Goal: Task Accomplishment & Management: Manage account settings

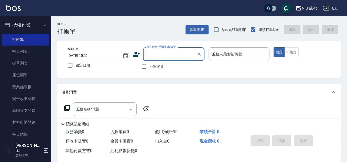
scroll to position [358, 0]
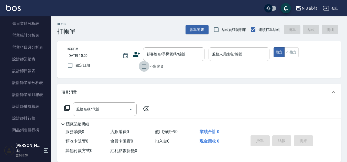
drag, startPoint x: 145, startPoint y: 66, endPoint x: 209, endPoint y: 53, distance: 64.7
click at [146, 66] on input "不留客資" at bounding box center [144, 66] width 11 height 11
checkbox input "true"
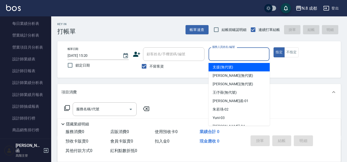
click at [217, 51] on input "服務人員姓名/編號" at bounding box center [239, 54] width 56 height 9
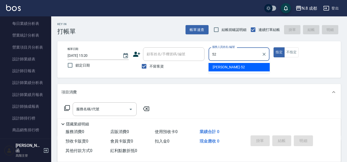
click at [218, 68] on span "[PERSON_NAME]-52" at bounding box center [228, 66] width 32 height 5
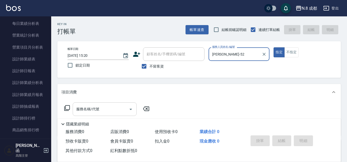
type input "[PERSON_NAME]-52"
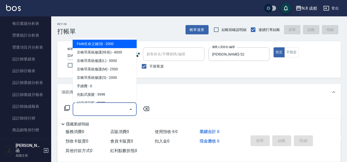
click at [85, 109] on input "服務名稱/代號" at bounding box center [101, 109] width 52 height 9
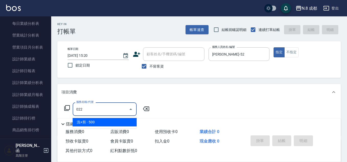
click at [95, 121] on span "洗+剪 - 500" at bounding box center [105, 122] width 64 height 8
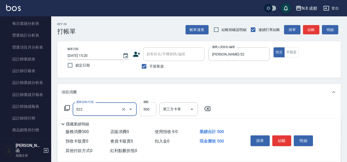
type input "洗+剪(022)"
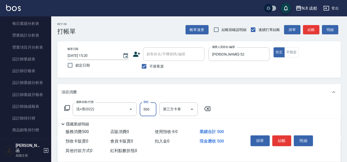
click at [147, 110] on input "500" at bounding box center [148, 109] width 17 height 14
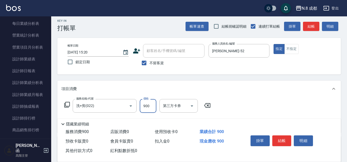
scroll to position [51, 0]
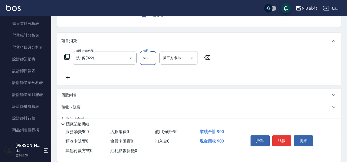
type input "900"
click at [69, 78] on icon at bounding box center [68, 78] width 4 height 4
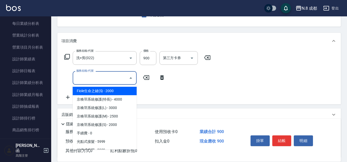
click at [87, 79] on input "服務名稱/代號" at bounding box center [101, 77] width 52 height 9
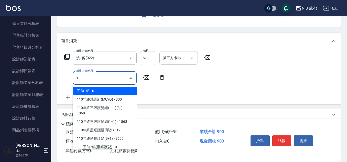
click at [89, 91] on span "互助1點 - 0" at bounding box center [105, 91] width 64 height 8
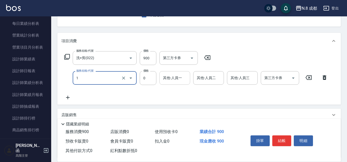
type input "互助1點(1)"
click at [178, 78] on input "其他-人員一" at bounding box center [175, 77] width 26 height 9
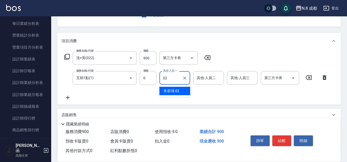
click at [175, 89] on span "[PERSON_NAME]-02" at bounding box center [171, 90] width 16 height 5
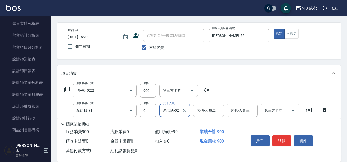
scroll to position [0, 0]
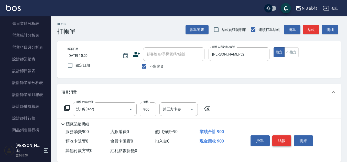
type input "朱若瑀-02"
click at [279, 138] on button "結帳" at bounding box center [281, 140] width 19 height 11
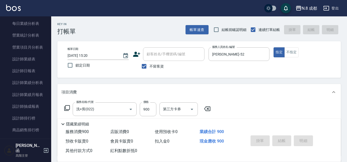
type input "[DATE] 20:25"
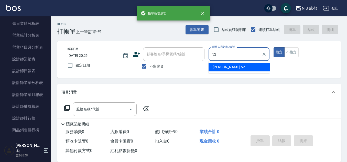
click at [229, 71] on div "[PERSON_NAME]-52" at bounding box center [238, 67] width 61 height 8
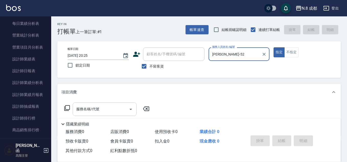
type input "[PERSON_NAME]-52"
click at [87, 110] on input "服務名稱/代號" at bounding box center [101, 109] width 52 height 9
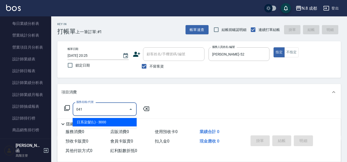
click at [91, 124] on span "日系染髮(L) - 3000" at bounding box center [105, 122] width 64 height 8
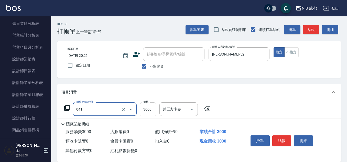
type input "日系染髮(L)(041)"
click at [143, 106] on input "3000" at bounding box center [148, 109] width 17 height 14
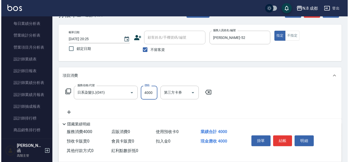
scroll to position [26, 0]
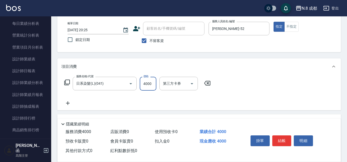
type input "4000"
click at [67, 102] on icon at bounding box center [68, 103] width 4 height 4
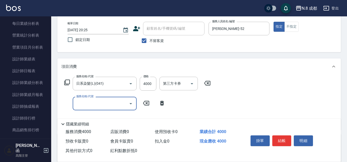
click at [86, 105] on input "服務名稱/代號" at bounding box center [101, 103] width 52 height 9
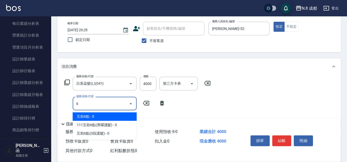
click at [89, 116] on span "互助6點 - 0" at bounding box center [105, 116] width 64 height 8
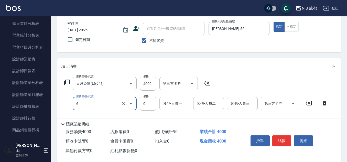
type input "互助6點(6)"
click at [182, 102] on input "其他-人員一" at bounding box center [175, 103] width 26 height 9
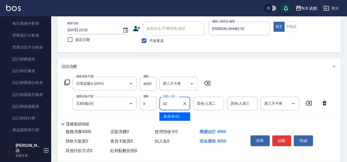
click at [174, 114] on span "[PERSON_NAME]-02" at bounding box center [171, 116] width 16 height 5
type input "朱若瑀-02"
click at [279, 137] on button "結帳" at bounding box center [281, 140] width 19 height 11
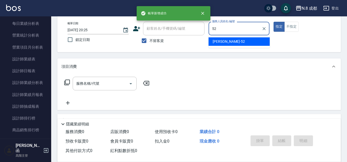
click at [232, 42] on div "[PERSON_NAME]-52" at bounding box center [238, 41] width 61 height 8
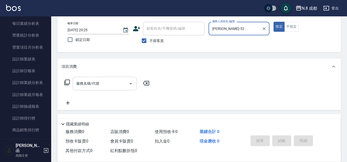
type input "[PERSON_NAME]-52"
click at [99, 81] on input "服務名稱/代號" at bounding box center [101, 83] width 52 height 9
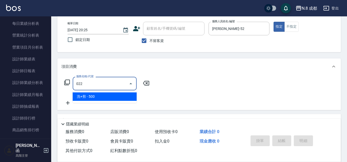
click at [105, 96] on span "洗+剪 - 500" at bounding box center [105, 96] width 64 height 8
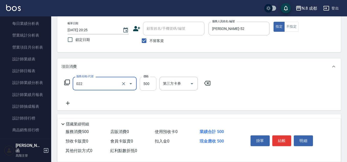
type input "洗+剪(022)"
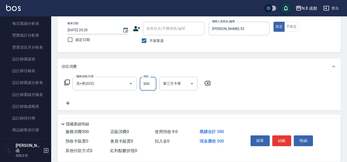
click at [150, 84] on input "500" at bounding box center [148, 84] width 17 height 14
type input "600"
click at [65, 104] on icon at bounding box center [67, 103] width 13 height 6
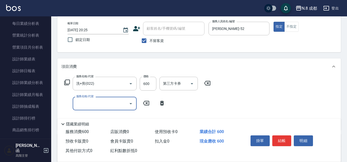
click at [97, 103] on input "服務名稱/代號" at bounding box center [101, 103] width 52 height 9
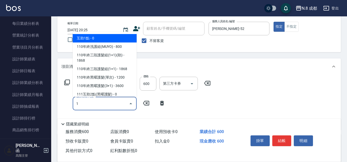
click at [104, 38] on span "互助1點 - 0" at bounding box center [105, 38] width 64 height 8
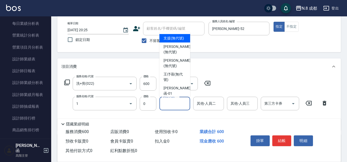
type input "互助1點(1)"
click at [174, 103] on input "其他-人員一" at bounding box center [175, 103] width 26 height 9
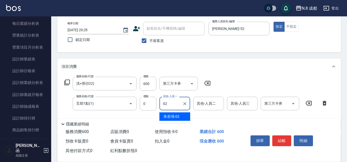
click at [169, 117] on span "[PERSON_NAME]-02" at bounding box center [171, 116] width 16 height 5
type input "朱若瑀-02"
click at [281, 136] on button "結帳" at bounding box center [281, 140] width 19 height 11
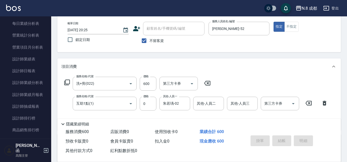
type input "[DATE] 20:26"
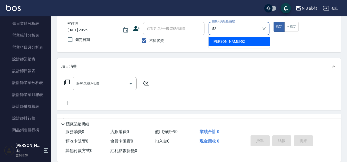
click at [219, 42] on span "[PERSON_NAME]-52" at bounding box center [228, 41] width 32 height 5
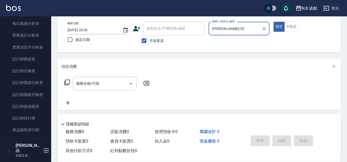
type input "[PERSON_NAME]-52"
click at [146, 39] on input "不留客資" at bounding box center [144, 40] width 11 height 11
checkbox input "false"
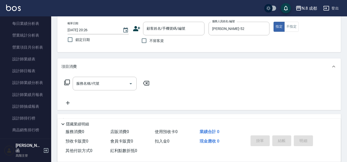
click at [136, 29] on icon at bounding box center [136, 28] width 7 height 5
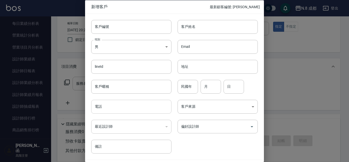
click at [113, 109] on input "電話" at bounding box center [131, 107] width 80 height 14
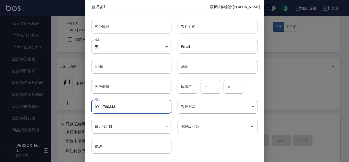
type input "0911780343"
drag, startPoint x: 203, startPoint y: 27, endPoint x: 206, endPoint y: 33, distance: 6.6
click at [203, 27] on input "客戶姓名" at bounding box center [218, 27] width 80 height 14
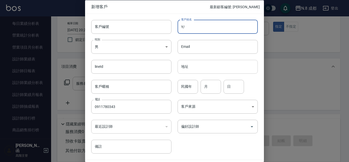
type input "Y"
type input "[PERSON_NAME]"
click at [190, 91] on input "民國年" at bounding box center [188, 86] width 20 height 14
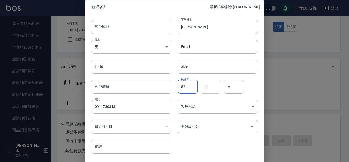
type input "82"
click at [210, 89] on input "月" at bounding box center [211, 86] width 20 height 14
type input "01"
click at [231, 90] on input "日" at bounding box center [234, 86] width 20 height 14
type input "21"
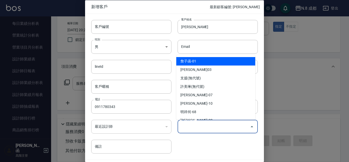
click at [199, 127] on input "偏好設計師" at bounding box center [214, 126] width 68 height 9
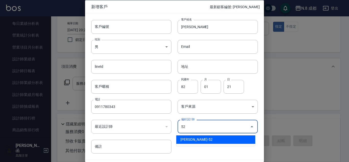
click at [197, 136] on li "[PERSON_NAME]-52" at bounding box center [215, 139] width 79 height 8
type input "[PERSON_NAME]"
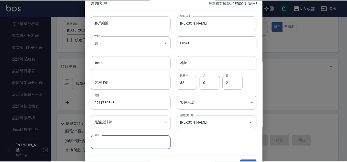
scroll to position [15, 0]
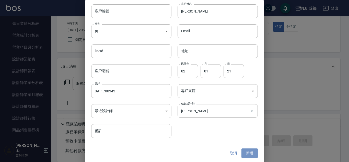
click at [250, 156] on button "新增" at bounding box center [250, 152] width 16 height 9
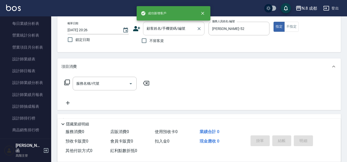
click at [160, 33] on input "顧客姓名/手機號碼/編號" at bounding box center [169, 28] width 49 height 9
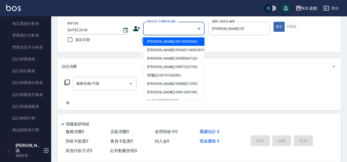
paste input "0970162050"
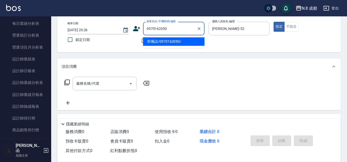
click at [158, 41] on li "郭珮語/0970162050/" at bounding box center [173, 41] width 61 height 8
type input "郭珮語/0970162050/"
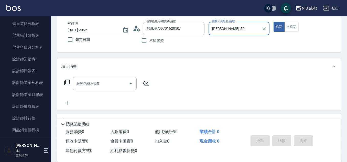
type input "張芷瑜-12"
click at [200, 30] on icon "Clear" at bounding box center [198, 28] width 3 height 3
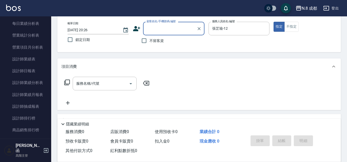
click at [179, 28] on input "顧客姓名/手機號碼/編號" at bounding box center [169, 28] width 49 height 9
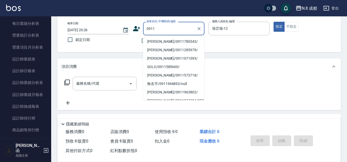
click at [173, 43] on li "[PERSON_NAME]/0911780343/" at bounding box center [173, 41] width 61 height 8
type input "[PERSON_NAME]/0911780343/"
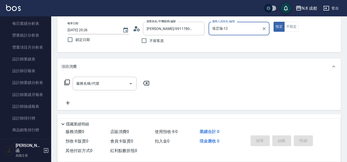
type input "[PERSON_NAME]-52"
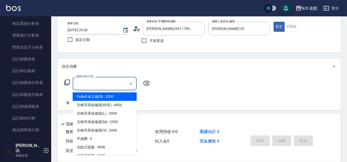
click at [97, 81] on input "服務名稱/代號" at bounding box center [101, 83] width 52 height 9
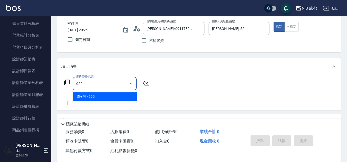
click at [98, 95] on span "洗+剪 - 500" at bounding box center [105, 96] width 64 height 8
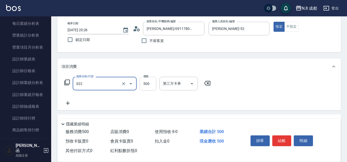
type input "洗+剪(022)"
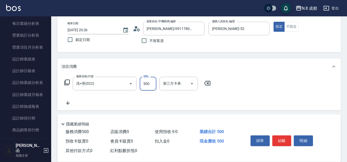
click at [147, 85] on input "500" at bounding box center [148, 84] width 17 height 14
type input "3399"
click at [68, 103] on icon at bounding box center [68, 103] width 4 height 4
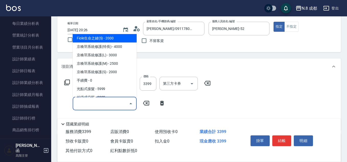
click at [75, 103] on input "服務名稱/代號" at bounding box center [101, 103] width 52 height 9
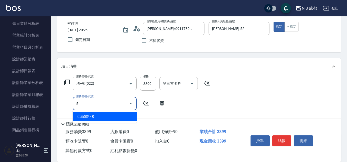
click at [91, 120] on span "互助5點 - 0" at bounding box center [105, 116] width 64 height 8
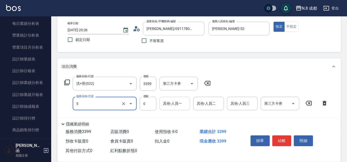
type input "互助5點(5)"
click at [174, 101] on input "其他-人員一" at bounding box center [175, 103] width 26 height 9
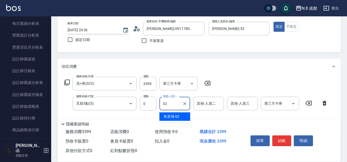
click at [174, 114] on span "[PERSON_NAME]-02" at bounding box center [171, 116] width 16 height 5
type input "朱若瑀-02"
click at [281, 137] on button "結帳" at bounding box center [281, 140] width 19 height 11
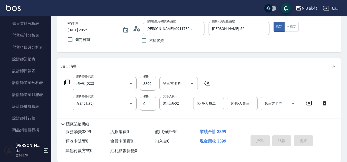
type input "[DATE] 20:31"
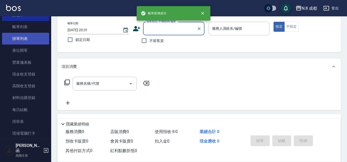
scroll to position [0, 0]
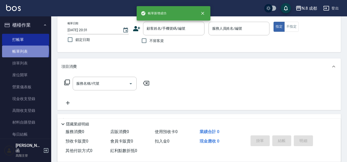
click at [25, 51] on link "帳單列表" at bounding box center [25, 51] width 47 height 12
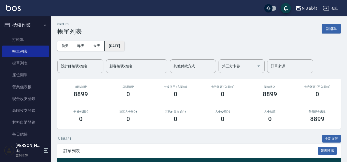
click at [119, 50] on button "[DATE]" at bounding box center [114, 45] width 19 height 9
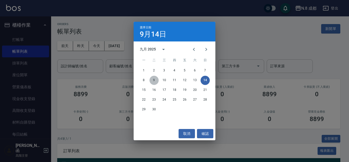
click at [151, 81] on button "9" at bounding box center [154, 80] width 9 height 9
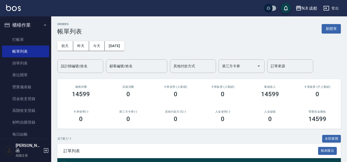
scroll to position [118, 0]
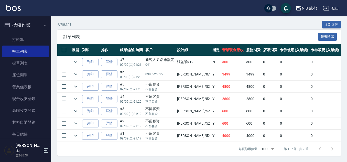
click at [108, 87] on td "詳情" at bounding box center [109, 87] width 19 height 12
click at [109, 84] on link "詳情" at bounding box center [109, 87] width 16 height 8
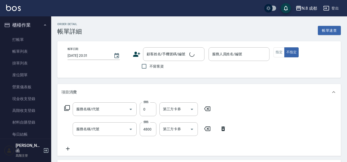
type input "[DATE] 21:20"
checkbox input "true"
type input "[PERSON_NAME]-52"
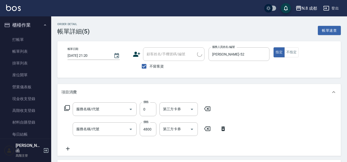
type input "互助6點(6)"
type input "日系染髮(L)(041)"
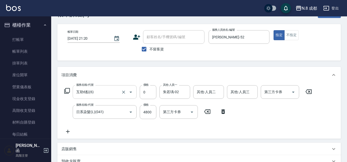
scroll to position [26, 0]
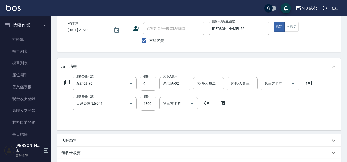
click at [70, 123] on icon at bounding box center [67, 123] width 13 height 6
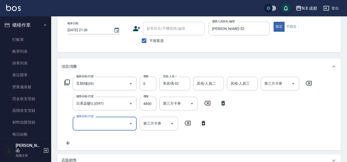
click at [76, 123] on input "服務名稱/代號" at bounding box center [101, 123] width 52 height 9
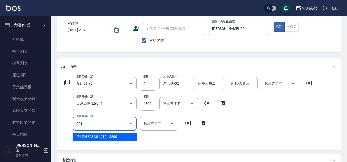
click at [102, 139] on span "黑曜只有2 3劑-(中) - 2200" at bounding box center [105, 136] width 64 height 8
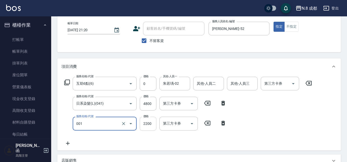
type input "黑曜只有2 3劑-(中)(001)"
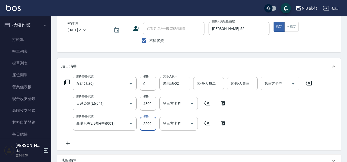
click at [151, 127] on input "2200" at bounding box center [148, 124] width 17 height 14
type input "0"
click at [159, 139] on div "服務名稱/代號 互助6點(6) 服務名稱/代號 價格 0 價格 其他-人員一 [PERSON_NAME]-02 其他-人員一 其他-人員二 其他-人員二 其他…" at bounding box center [187, 111] width 253 height 69
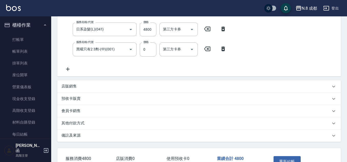
scroll to position [135, 0]
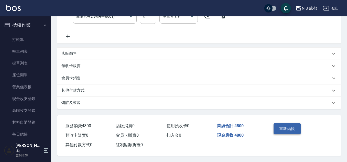
click at [287, 130] on button "重新結帳" at bounding box center [286, 128] width 27 height 11
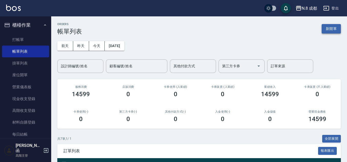
click at [330, 27] on button "新開單" at bounding box center [330, 28] width 19 height 9
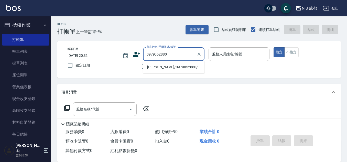
click at [166, 66] on li "[PERSON_NAME]/0979052880/" at bounding box center [173, 67] width 61 height 8
type input "[PERSON_NAME]/0979052880/"
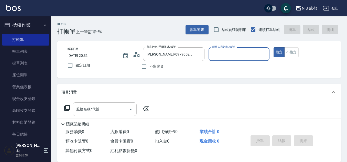
type input "葉真甄-11"
click at [102, 109] on input "服務名稱/代號" at bounding box center [101, 109] width 52 height 9
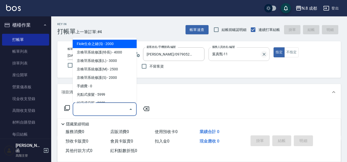
click at [263, 54] on icon "Clear" at bounding box center [263, 54] width 5 height 5
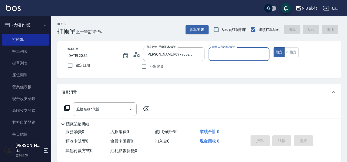
click at [231, 53] on input "服務人員姓名/編號" at bounding box center [239, 54] width 56 height 9
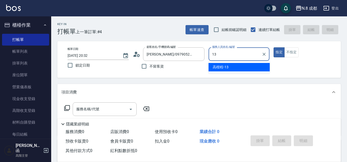
click at [219, 64] on div "高楷程 -13" at bounding box center [238, 67] width 61 height 8
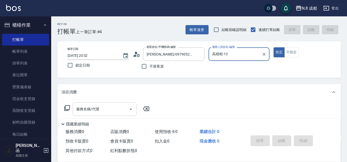
type input "高楷程-13"
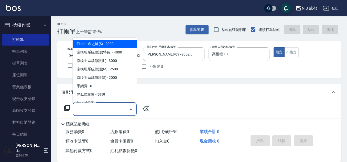
click at [105, 110] on input "服務名稱/代號" at bounding box center [101, 109] width 52 height 9
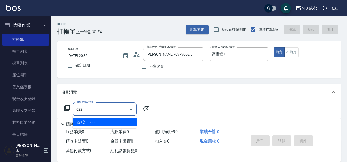
click at [100, 121] on span "洗+剪 - 500" at bounding box center [105, 122] width 64 height 8
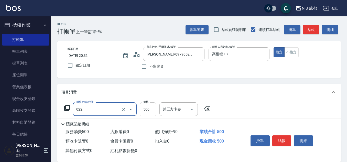
type input "洗+剪(022)"
click at [154, 108] on input "500" at bounding box center [148, 109] width 17 height 14
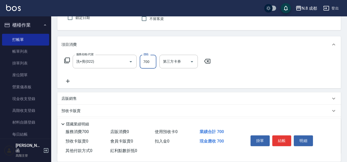
scroll to position [51, 0]
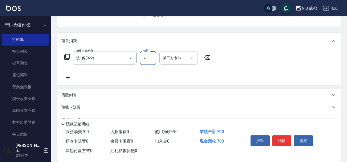
type input "700"
click at [72, 76] on icon at bounding box center [67, 77] width 13 height 6
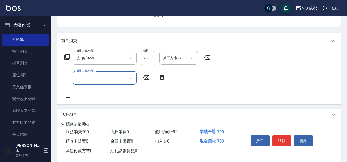
click at [91, 78] on input "服務名稱/代號" at bounding box center [101, 77] width 52 height 9
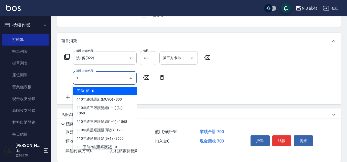
click at [95, 88] on span "互助1點 - 0" at bounding box center [105, 91] width 64 height 8
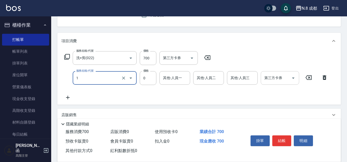
type input "互助1點(1)"
click at [176, 78] on input "0" at bounding box center [175, 77] width 26 height 9
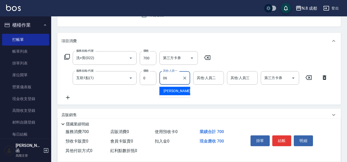
click at [178, 92] on span "[PERSON_NAME] -06" at bounding box center [179, 90] width 32 height 5
type input "[PERSON_NAME]-06"
click at [283, 138] on button "結帳" at bounding box center [281, 140] width 19 height 11
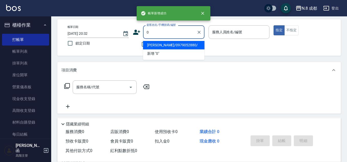
scroll to position [0, 0]
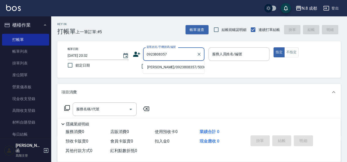
click at [170, 70] on li "[PERSON_NAME]/0923808357/503613" at bounding box center [173, 67] width 61 height 8
type input "[PERSON_NAME]/0923808357/503613"
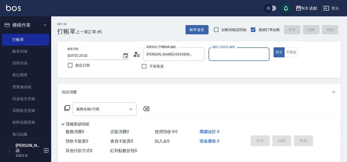
type input "高楷程-13"
click at [97, 111] on input "服務名稱/代號" at bounding box center [101, 109] width 52 height 9
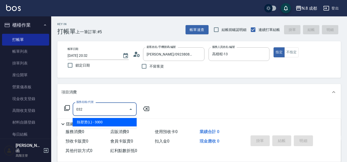
click at [103, 119] on span "熱塑燙(L) - 3000" at bounding box center [105, 122] width 64 height 8
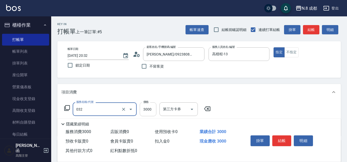
type input "熱塑燙(L)(032)"
click at [147, 111] on input "3000" at bounding box center [148, 109] width 17 height 14
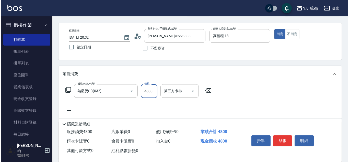
scroll to position [26, 0]
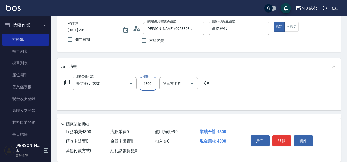
type input "4800"
click at [68, 104] on icon at bounding box center [68, 103] width 4 height 4
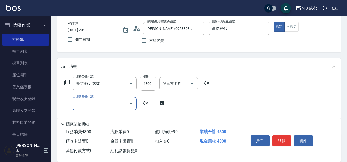
click at [84, 103] on input "服務名稱/代號" at bounding box center [101, 103] width 52 height 9
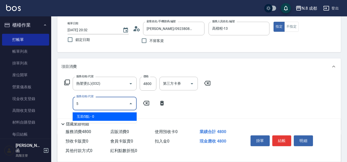
click at [90, 118] on span "互助5點 - 0" at bounding box center [105, 116] width 64 height 8
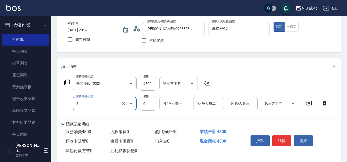
type input "互助5點(5)"
click at [170, 105] on input "其他-人員一" at bounding box center [175, 103] width 26 height 9
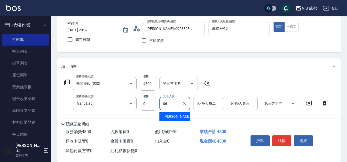
click at [174, 116] on span "[PERSON_NAME] -06" at bounding box center [179, 116] width 32 height 5
type input "[PERSON_NAME]-06"
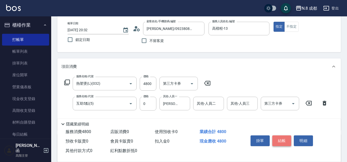
click at [283, 137] on button "結帳" at bounding box center [281, 140] width 19 height 11
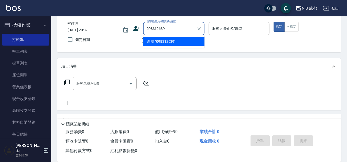
type input "0983126397"
drag, startPoint x: 183, startPoint y: 28, endPoint x: 107, endPoint y: 39, distance: 77.2
click at [107, 39] on div "帳單日期 [DATE] 20:32 鎖定日期 顧客姓名/手機號碼/編號 0983126397 顧客姓名/手機號碼/編號 不留客資 服務人員姓名/編號 服務人員…" at bounding box center [198, 34] width 271 height 24
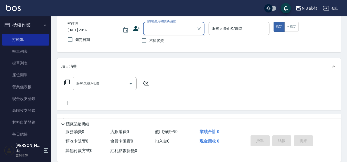
click at [140, 29] on div "顧客姓名/手機號碼/編號 顧客姓名/手機號碼/編號" at bounding box center [169, 29] width 72 height 14
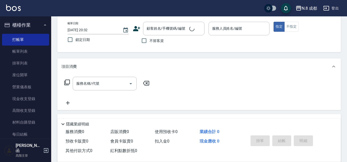
click at [134, 36] on div "不留客資" at bounding box center [169, 40] width 72 height 11
click at [137, 30] on icon at bounding box center [136, 28] width 7 height 5
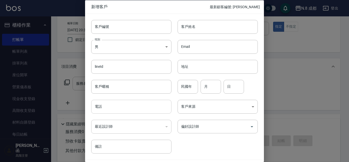
drag, startPoint x: 115, startPoint y: 104, endPoint x: 118, endPoint y: 99, distance: 6.0
click at [115, 104] on input "電話" at bounding box center [131, 107] width 80 height 14
paste input "0983126397"
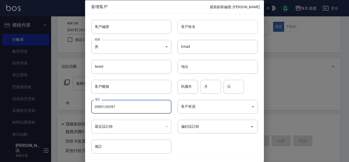
type input "0983126397"
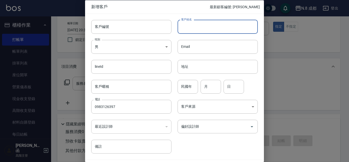
drag, startPoint x: 211, startPoint y: 28, endPoint x: 210, endPoint y: 36, distance: 8.5
click at [210, 36] on div "客戶編號 客戶編號 客戶姓名 客戶姓名 性別 男 [DEMOGRAPHIC_DATA] 性別 Email Email lineId lineId 地址 地址 …" at bounding box center [171, 84] width 173 height 140
type input "[PERSON_NAME]"
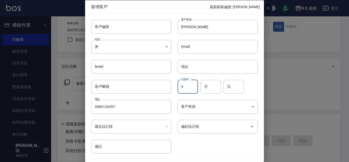
drag, startPoint x: 187, startPoint y: 87, endPoint x: 195, endPoint y: 87, distance: 8.7
click at [187, 87] on input "9" at bounding box center [188, 86] width 20 height 14
type input "90"
click at [212, 87] on input "月" at bounding box center [211, 86] width 20 height 14
type input "01"
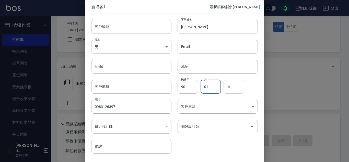
click at [234, 87] on input "日" at bounding box center [234, 86] width 20 height 14
type input "06"
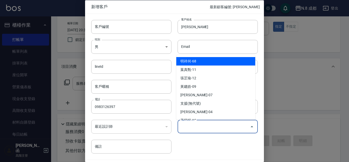
click at [209, 129] on input "偏好設計師" at bounding box center [214, 126] width 68 height 9
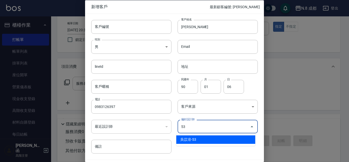
click at [197, 138] on li "吳苡溶-53" at bounding box center [215, 139] width 79 height 8
type input "吳苡溶"
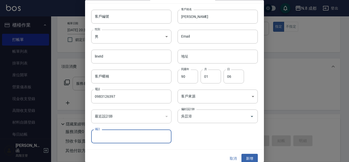
scroll to position [15, 0]
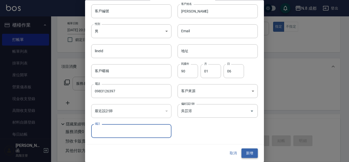
click at [248, 154] on button "新增" at bounding box center [250, 152] width 16 height 9
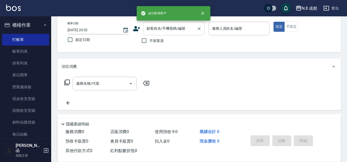
click at [186, 35] on div "顧客姓名/手機號碼/編號" at bounding box center [173, 29] width 61 height 14
paste input "0983126397"
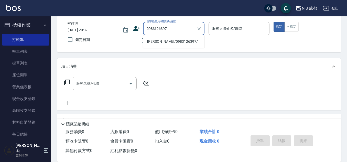
click at [167, 41] on li "[PERSON_NAME]/0983126397/" at bounding box center [173, 41] width 61 height 8
type input "[PERSON_NAME]/0983126397/"
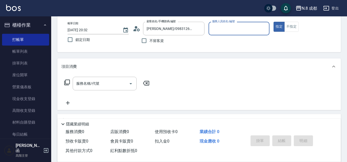
type input "吳苡溶-53"
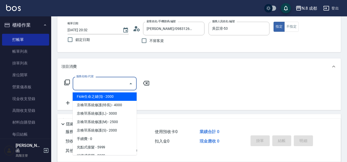
click at [107, 81] on input "服務名稱/代號" at bounding box center [101, 83] width 52 height 9
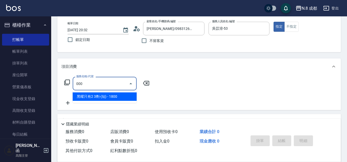
click at [108, 96] on span "黑曜只有2 3劑-(短) - 1800" at bounding box center [105, 96] width 64 height 8
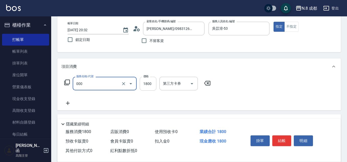
type input "黑曜只有2 3劑-(短)(000)"
click at [148, 84] on input "1800" at bounding box center [148, 84] width 17 height 14
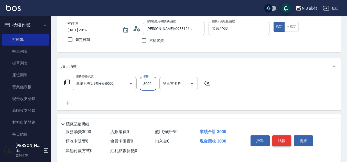
type input "3000"
click at [282, 139] on button "結帳" at bounding box center [281, 140] width 19 height 11
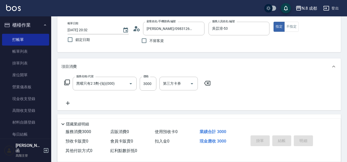
type input "[DATE] 20:33"
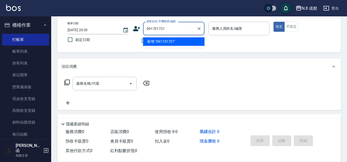
type input "0917317210"
drag, startPoint x: 185, startPoint y: 29, endPoint x: 116, endPoint y: 28, distance: 68.8
click at [116, 27] on div "帳單日期 [DATE] 20:33 鎖定日期 顧客姓名/手機號碼/編號 0917317210 顧客姓名/手機號碼/編號 不留客資 服務人員姓名/編號 服務人員…" at bounding box center [198, 34] width 271 height 24
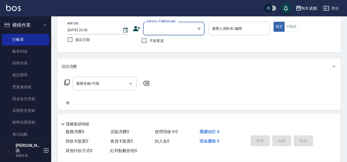
click at [133, 30] on icon at bounding box center [136, 28] width 7 height 5
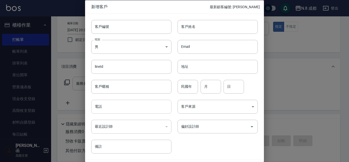
click at [119, 105] on input "電話" at bounding box center [131, 107] width 80 height 14
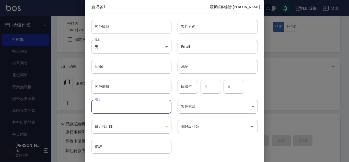
paste input "0917317210"
type input "0917317210"
drag, startPoint x: 217, startPoint y: 26, endPoint x: 220, endPoint y: 32, distance: 6.6
click at [217, 26] on input "客戶姓名" at bounding box center [218, 27] width 80 height 14
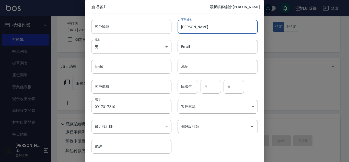
type input "[PERSON_NAME]"
click at [185, 87] on input "民國年" at bounding box center [188, 86] width 20 height 14
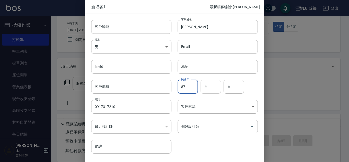
type input "87"
click at [214, 85] on input "月" at bounding box center [211, 86] width 20 height 14
type input "02"
click at [234, 85] on input "日" at bounding box center [234, 86] width 20 height 14
type input "10"
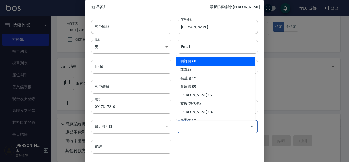
click at [205, 127] on input "偏好設計師" at bounding box center [214, 126] width 68 height 9
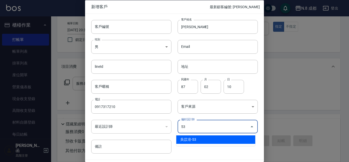
click at [190, 137] on li "吳苡溶-53" at bounding box center [215, 139] width 79 height 8
type input "吳苡溶"
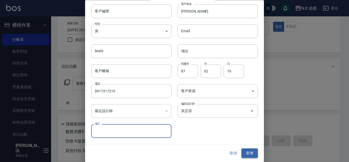
drag, startPoint x: 239, startPoint y: 147, endPoint x: 244, endPoint y: 150, distance: 5.7
click at [240, 148] on div "取消 新增" at bounding box center [174, 153] width 179 height 18
click at [244, 150] on button "新增" at bounding box center [250, 152] width 16 height 9
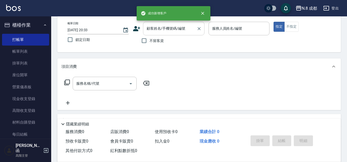
click at [165, 34] on div "顧客姓名/手機號碼/編號" at bounding box center [173, 29] width 61 height 14
paste input "0917317210"
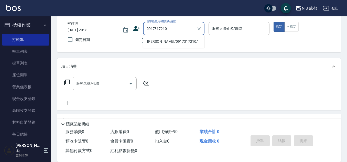
click at [164, 41] on li "[PERSON_NAME]/0917317210/" at bounding box center [173, 41] width 61 height 8
type input "[PERSON_NAME]/0917317210/"
type input "吳苡溶-53"
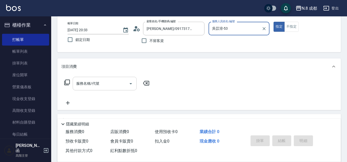
click at [108, 85] on input "服務名稱/代號" at bounding box center [101, 83] width 52 height 9
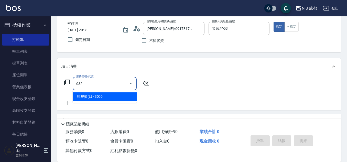
click at [110, 97] on span "熱塑燙(L) - 3000" at bounding box center [105, 96] width 64 height 8
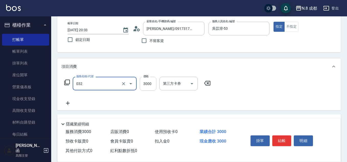
type input "熱塑燙(L)(032)"
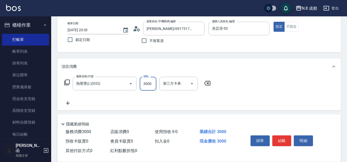
click at [152, 84] on input "3000" at bounding box center [148, 84] width 17 height 14
type input "3399"
click at [281, 138] on button "結帳" at bounding box center [281, 140] width 19 height 11
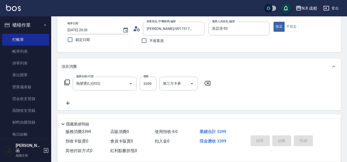
type input "[DATE] 20:34"
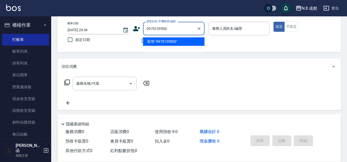
drag, startPoint x: 180, startPoint y: 27, endPoint x: 142, endPoint y: 27, distance: 37.8
click at [142, 27] on div "顧客姓名/手機號碼/編號 0970139500 顧客姓名/手機號碼/編號" at bounding box center [169, 29] width 72 height 14
click at [170, 44] on li "新增 "0970139500"" at bounding box center [173, 41] width 61 height 8
type input "0970139500"
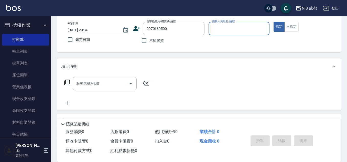
click at [239, 28] on input "服務人員姓名/編號" at bounding box center [239, 28] width 56 height 9
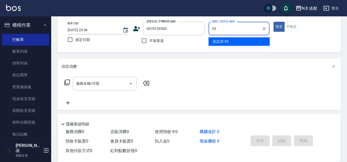
click at [229, 41] on div "[PERSON_NAME]-53" at bounding box center [238, 41] width 61 height 8
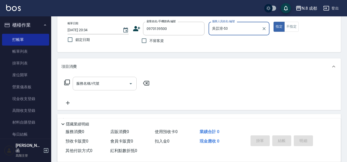
type input "吳苡溶-53"
click at [95, 84] on input "服務名稱/代號" at bounding box center [101, 83] width 52 height 9
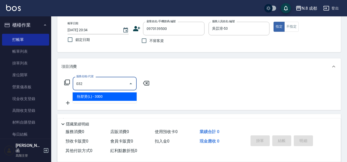
click at [98, 91] on ul "熱塑燙(L) - 3000" at bounding box center [105, 96] width 64 height 13
click at [107, 94] on span "熱塑燙(L) - 3000" at bounding box center [105, 96] width 64 height 8
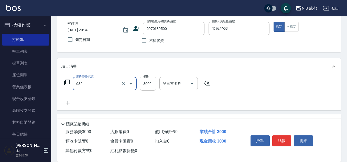
type input "熱塑燙(L)(032)"
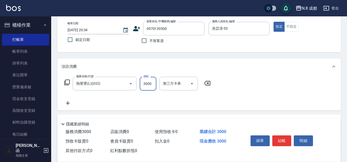
click at [144, 84] on input "3000" at bounding box center [148, 84] width 17 height 14
type input "1980"
click at [288, 139] on button "結帳" at bounding box center [281, 140] width 19 height 11
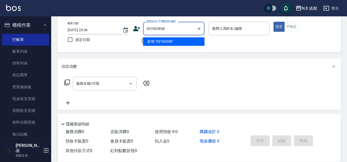
type input "0976038584"
drag, startPoint x: 182, startPoint y: 27, endPoint x: 76, endPoint y: 22, distance: 105.9
click at [76, 22] on div "帳單日期 [DATE] 20:34 鎖定日期 顧客姓名/手機號碼/編號 0976038584 顧客姓名/手機號碼/編號 不留客資 服務人員姓名/編號 服務人員…" at bounding box center [198, 34] width 271 height 24
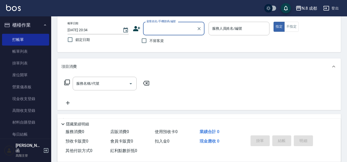
click at [139, 27] on icon at bounding box center [137, 29] width 8 height 8
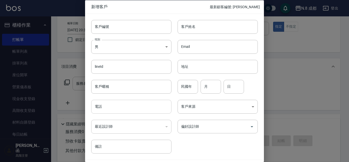
drag, startPoint x: 115, startPoint y: 105, endPoint x: 118, endPoint y: 99, distance: 5.7
click at [115, 105] on input "電話" at bounding box center [131, 107] width 80 height 14
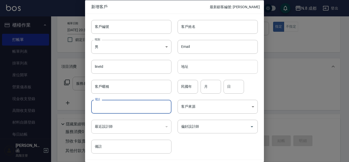
paste input "0976038584"
type input "0976038584"
click at [205, 27] on input "客戶姓名" at bounding box center [218, 27] width 80 height 14
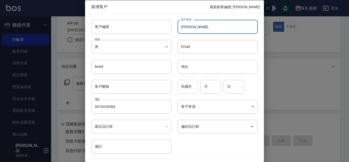
type input "[PERSON_NAME]"
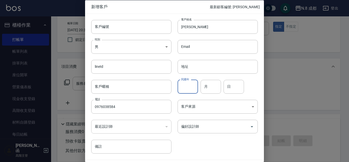
click at [188, 86] on input "民國年" at bounding box center [188, 86] width 20 height 14
type input "73"
click at [213, 87] on input "月" at bounding box center [211, 86] width 20 height 14
type input "09"
click at [234, 87] on input "日" at bounding box center [234, 86] width 20 height 14
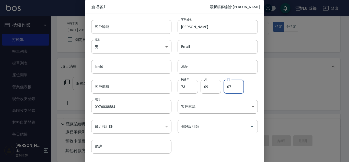
type input "07"
click at [214, 125] on input "偏好設計師" at bounding box center [214, 126] width 68 height 9
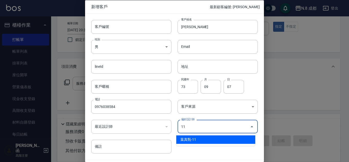
click at [209, 140] on li "葉真甄-11" at bounding box center [215, 139] width 79 height 8
type input "[PERSON_NAME]"
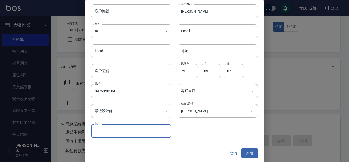
drag, startPoint x: 250, startPoint y: 151, endPoint x: 245, endPoint y: 145, distance: 7.4
click at [250, 150] on button "新增" at bounding box center [250, 152] width 16 height 9
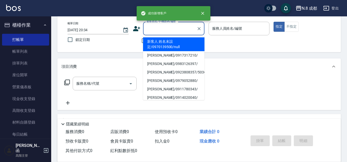
click at [177, 31] on input "顧客姓名/手機號碼/編號" at bounding box center [169, 28] width 49 height 9
paste input "0976038584"
type input "0976038584"
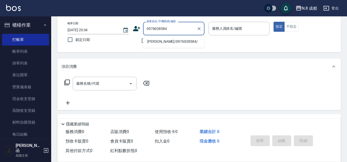
click at [156, 42] on li "[PERSON_NAME]/0976038584/" at bounding box center [173, 41] width 61 height 8
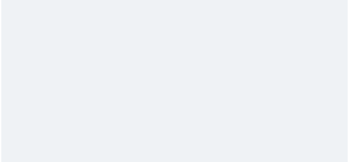
scroll to position [0, 0]
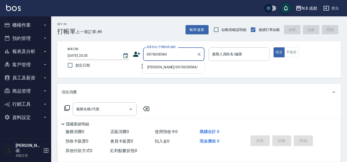
click at [159, 64] on li "[PERSON_NAME]/0976038584/" at bounding box center [173, 67] width 61 height 8
type input "[PERSON_NAME]/0976038584/"
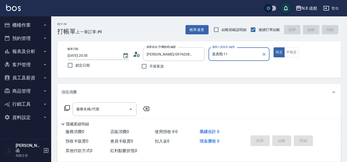
type input "葉真甄-11"
drag, startPoint x: 108, startPoint y: 107, endPoint x: 108, endPoint y: 103, distance: 3.8
click at [108, 105] on input "服務名稱/代號" at bounding box center [101, 109] width 52 height 9
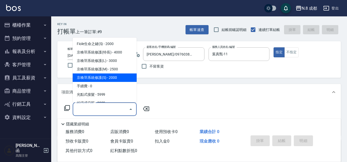
click at [102, 76] on span "京喚羽系統修護(S) - 2000" at bounding box center [105, 77] width 64 height 8
type input "京喚羽系統修護(S)"
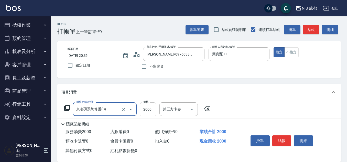
click at [152, 111] on input "2000" at bounding box center [148, 109] width 17 height 14
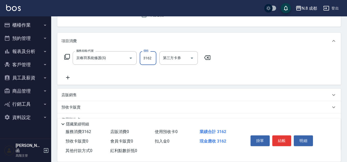
scroll to position [88, 0]
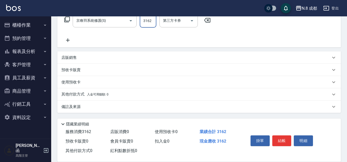
type input "3162"
click at [76, 94] on p "其他付款方式 入金可用餘額: 0" at bounding box center [84, 94] width 47 height 6
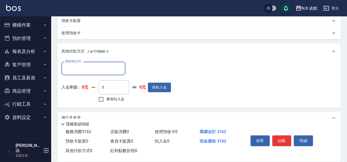
scroll to position [140, 0]
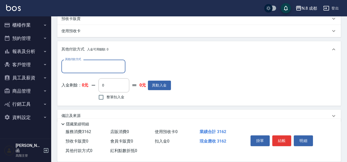
click at [81, 67] on input "其他付款方式" at bounding box center [93, 66] width 59 height 9
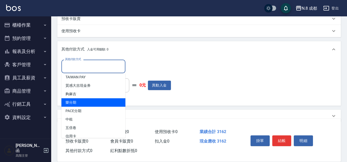
scroll to position [15, 0]
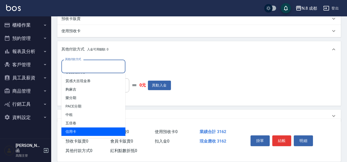
click at [85, 130] on span "信用卡" at bounding box center [93, 131] width 64 height 8
type input "信用卡"
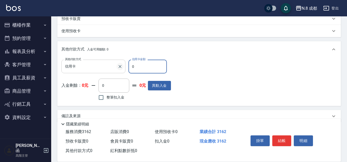
drag, startPoint x: 150, startPoint y: 67, endPoint x: 117, endPoint y: 64, distance: 32.6
click at [117, 64] on div "其他付款方式 信用卡 其他付款方式 信用卡金額 0 信用卡金額" at bounding box center [115, 67] width 109 height 14
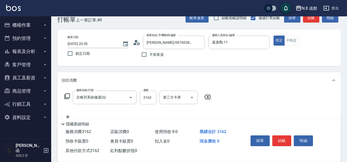
scroll to position [0, 0]
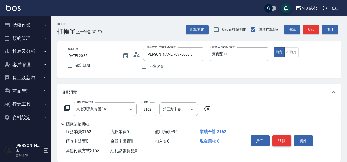
type input "3162"
click at [283, 138] on button "結帳" at bounding box center [281, 140] width 19 height 11
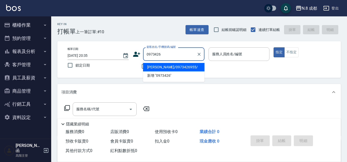
click at [181, 67] on li "周宴玲/0973426955/" at bounding box center [173, 67] width 61 height 8
type input "周宴玲/0973426955/"
type input "黃建皓-09"
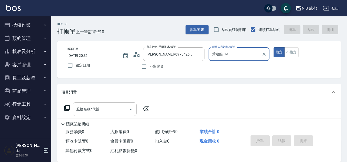
click at [101, 109] on input "服務名稱/代號" at bounding box center [101, 109] width 52 height 9
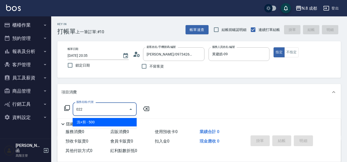
drag, startPoint x: 100, startPoint y: 121, endPoint x: 136, endPoint y: 115, distance: 36.3
click at [100, 121] on span "洗+剪 - 500" at bounding box center [105, 122] width 64 height 8
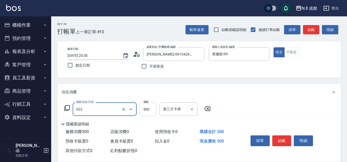
type input "洗+剪(022)"
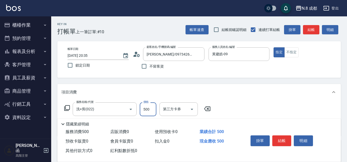
click at [150, 110] on input "500" at bounding box center [148, 109] width 17 height 14
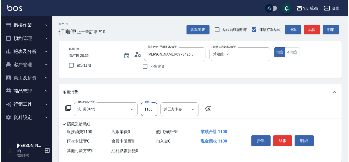
scroll to position [26, 0]
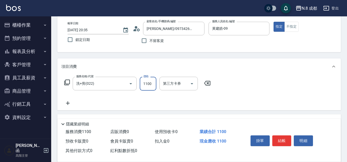
type input "1100"
click at [68, 103] on icon at bounding box center [67, 103] width 13 height 6
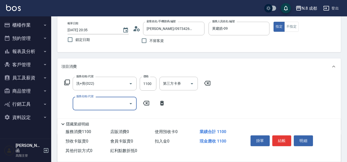
click at [105, 99] on input "服務名稱/代號" at bounding box center [101, 103] width 52 height 9
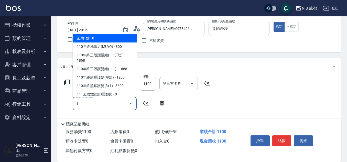
click at [106, 38] on span "互助1點 - 0" at bounding box center [105, 38] width 64 height 8
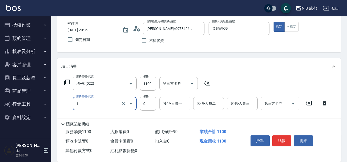
type input "互助1點(1)"
click at [171, 106] on input "0" at bounding box center [175, 103] width 26 height 9
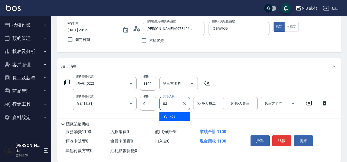
click at [174, 115] on span "Yuni -03" at bounding box center [169, 116] width 12 height 5
type input "Yuni-03"
click at [288, 137] on button "結帳" at bounding box center [281, 140] width 19 height 11
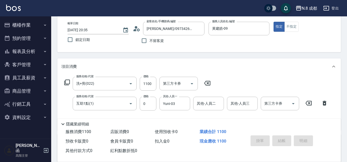
type input "2025/09/14 20:36"
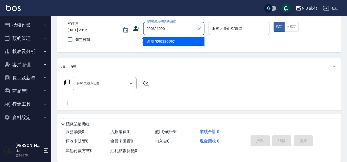
type input "0903260900"
drag, startPoint x: 179, startPoint y: 27, endPoint x: 121, endPoint y: 24, distance: 58.4
click at [121, 24] on div "帳單日期 2025/09/14 20:36 鎖定日期 顧客姓名/手機號碼/編號 0903260900 顧客姓名/手機號碼/編號 不留客資 服務人員姓名/編號 …" at bounding box center [198, 34] width 271 height 24
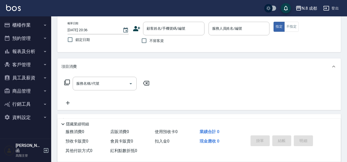
click at [135, 30] on icon at bounding box center [136, 28] width 7 height 5
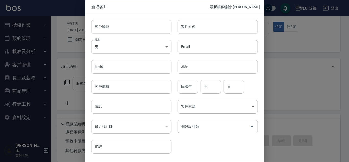
click at [98, 108] on input "電話" at bounding box center [131, 107] width 80 height 14
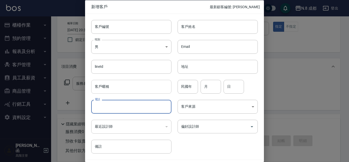
paste input "0903260900"
type input "0903260900"
click at [193, 25] on input "客戶姓名" at bounding box center [218, 27] width 80 height 14
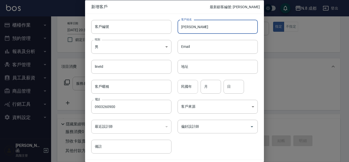
type input "吳昱岑"
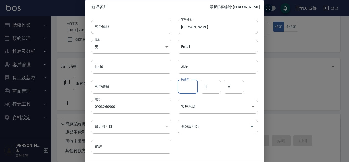
click at [190, 89] on input "民國年" at bounding box center [188, 86] width 20 height 14
type input "90"
click at [210, 88] on input "月" at bounding box center [211, 86] width 20 height 14
type input "10"
click at [232, 87] on input "日" at bounding box center [234, 86] width 20 height 14
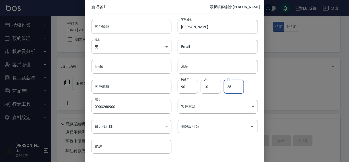
type input "25"
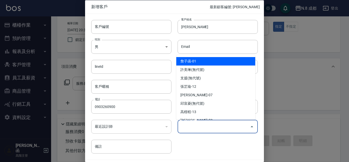
click at [216, 128] on input "偏好設計師" at bounding box center [214, 126] width 68 height 9
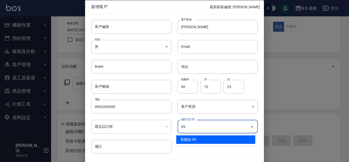
click at [207, 140] on li "黃建皓-09" at bounding box center [215, 139] width 79 height 8
type input "黃建皓"
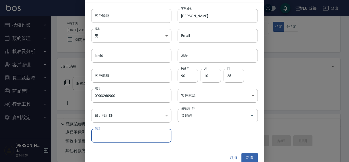
scroll to position [15, 0]
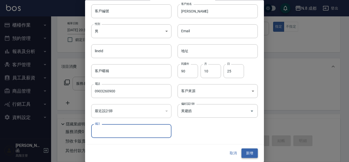
click at [249, 152] on button "新增" at bounding box center [250, 152] width 16 height 9
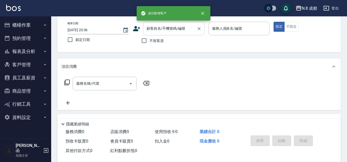
click at [180, 27] on input "顧客姓名/手機號碼/編號" at bounding box center [169, 28] width 49 height 9
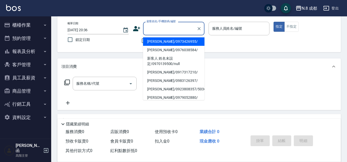
paste input "0903260900"
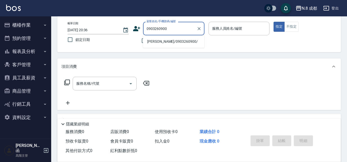
click at [158, 44] on li "吳昱岑/0903260900/" at bounding box center [173, 41] width 61 height 8
type input "吳昱岑/0903260900/"
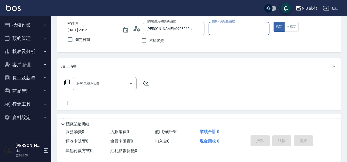
type input "黃建皓-09"
click at [101, 86] on input "服務名稱/代號" at bounding box center [101, 83] width 52 height 9
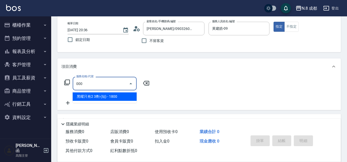
click at [110, 98] on span "黑曜只有2 3劑-(短) - 1800" at bounding box center [105, 96] width 64 height 8
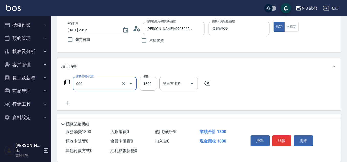
type input "黑曜只有2 3劑-(短)(000)"
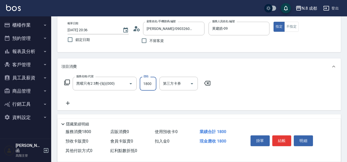
click at [152, 82] on input "1800" at bounding box center [148, 84] width 17 height 14
type input "3499"
click at [69, 102] on icon at bounding box center [67, 103] width 13 height 6
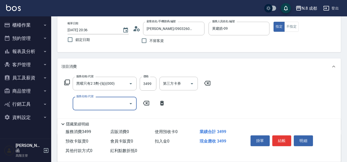
click at [78, 105] on input "服務名稱/代號" at bounding box center [101, 103] width 52 height 9
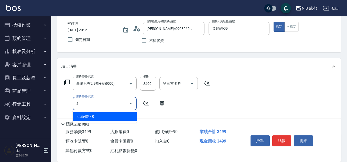
click at [85, 118] on span "互助4點 - 0" at bounding box center [105, 116] width 64 height 8
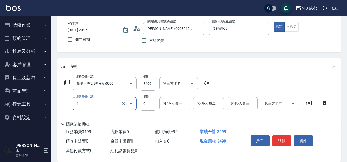
type input "互助4點(4)"
click at [167, 104] on input "其他-人員一" at bounding box center [175, 103] width 26 height 9
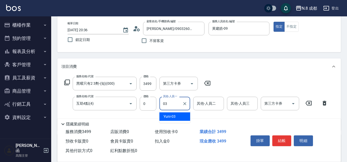
click at [176, 120] on div "Yuni -03" at bounding box center [174, 116] width 31 height 8
type input "Yuni-03"
click at [284, 137] on button "結帳" at bounding box center [281, 140] width 19 height 11
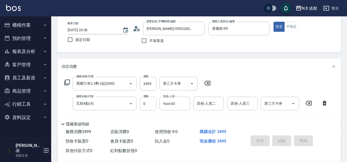
type input "2025/09/14 20:37"
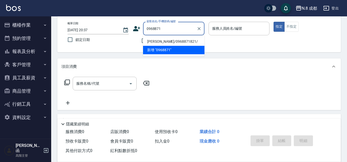
click at [176, 42] on li "潘立宸/0968871821/" at bounding box center [173, 41] width 61 height 8
type input "潘立宸/0968871821/"
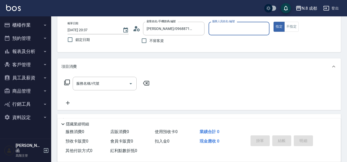
type input "黃建皓-09"
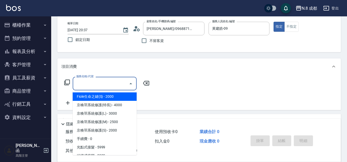
click at [105, 85] on input "服務名稱/代號" at bounding box center [101, 83] width 52 height 9
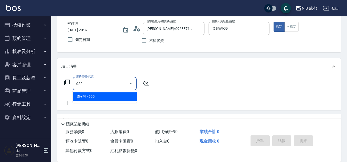
click at [107, 97] on span "洗+剪 - 500" at bounding box center [105, 96] width 64 height 8
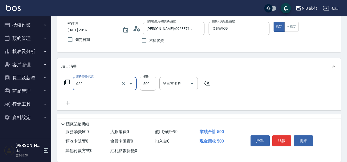
type input "洗+剪(022)"
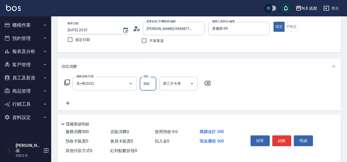
click at [151, 87] on input "500" at bounding box center [148, 84] width 17 height 14
type input "600"
click at [68, 104] on icon at bounding box center [67, 103] width 13 height 6
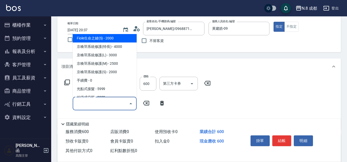
click at [78, 106] on input "服務名稱/代號" at bounding box center [101, 103] width 52 height 9
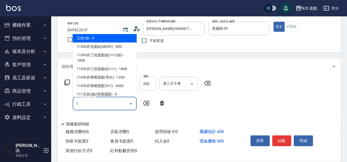
click at [106, 37] on span "互助1點 - 0" at bounding box center [105, 38] width 64 height 8
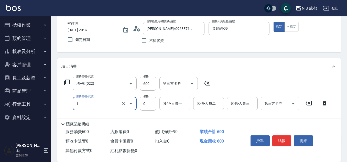
type input "互助1點(1)"
click at [180, 105] on div "其他-人員一" at bounding box center [174, 104] width 31 height 14
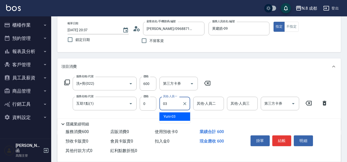
click at [177, 116] on div "Yuni -03" at bounding box center [174, 116] width 31 height 8
type input "Yuni-03"
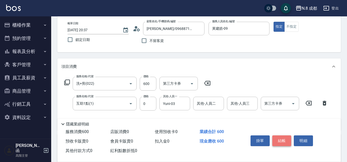
click at [285, 137] on button "結帳" at bounding box center [281, 140] width 19 height 11
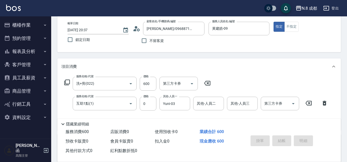
type input "2025/09/14 20:38"
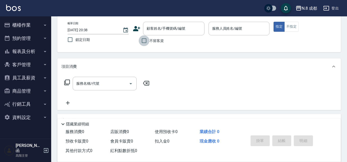
click at [148, 43] on input "不留客資" at bounding box center [144, 40] width 11 height 11
checkbox input "true"
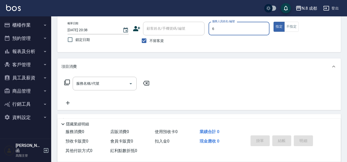
drag, startPoint x: 232, startPoint y: 28, endPoint x: 232, endPoint y: 32, distance: 3.6
click at [232, 28] on input "6" at bounding box center [239, 28] width 56 height 9
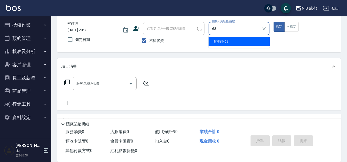
click at [228, 44] on span "明祥何 -68" at bounding box center [220, 41] width 16 height 5
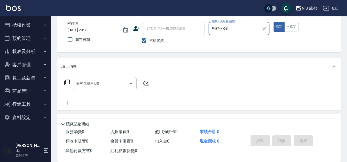
type input "明祥何-68"
click at [100, 81] on input "服務名稱/代號" at bounding box center [101, 83] width 52 height 9
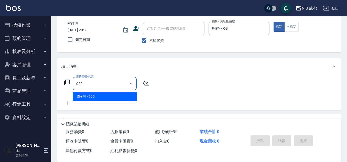
click at [98, 94] on span "洗+剪 - 500" at bounding box center [105, 96] width 64 height 8
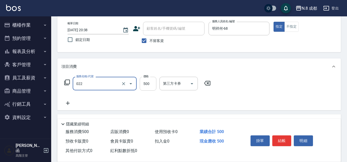
type input "洗+剪(022)"
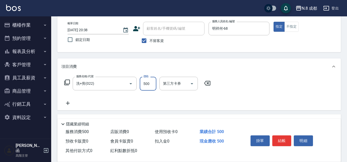
click at [148, 84] on input "500" at bounding box center [148, 84] width 17 height 14
type input "600"
click at [70, 105] on icon at bounding box center [67, 103] width 13 height 6
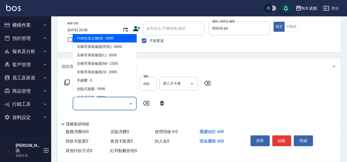
click at [75, 106] on input "服務名稱/代號" at bounding box center [101, 103] width 52 height 9
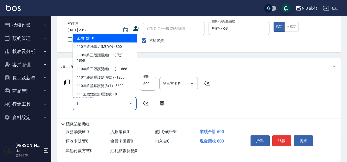
click at [96, 40] on span "互助1點 - 0" at bounding box center [105, 38] width 64 height 8
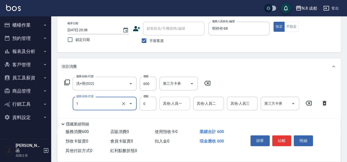
type input "互助1點(1)"
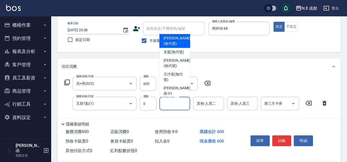
click at [171, 103] on input "其他-人員一" at bounding box center [175, 103] width 26 height 9
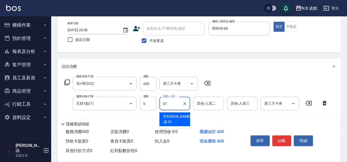
click at [177, 114] on span "詹子函 -01" at bounding box center [176, 119] width 27 height 11
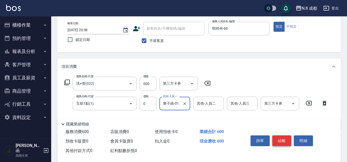
type input "詹子函-01"
click at [285, 139] on button "結帳" at bounding box center [281, 140] width 19 height 11
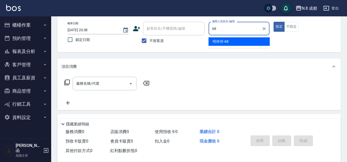
click at [225, 40] on span "明祥何 -68" at bounding box center [220, 41] width 16 height 5
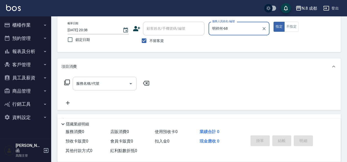
type input "明祥何-68"
click at [101, 85] on input "服務名稱/代號" at bounding box center [101, 83] width 52 height 9
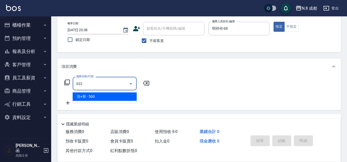
click at [106, 96] on span "洗+剪 - 500" at bounding box center [105, 96] width 64 height 8
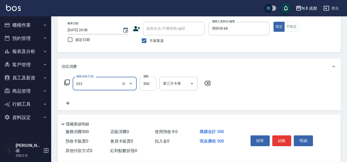
type input "洗+剪(022)"
click at [153, 84] on input "500" at bounding box center [148, 84] width 17 height 14
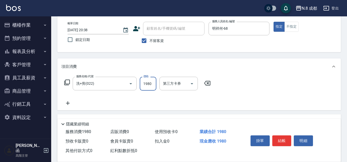
type input "1980"
click at [70, 102] on icon at bounding box center [67, 103] width 13 height 6
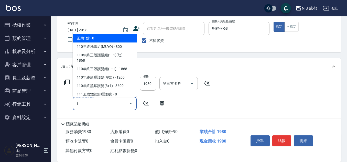
click at [111, 39] on span "互助1點 - 0" at bounding box center [105, 38] width 64 height 8
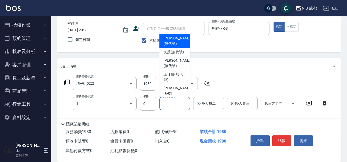
type input "互助1點(1)"
click at [176, 102] on input "其他-人員一" at bounding box center [175, 103] width 26 height 9
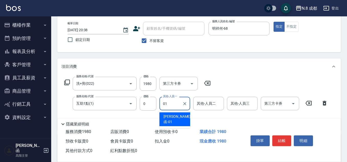
click at [176, 118] on span "詹子函 -01" at bounding box center [176, 119] width 27 height 11
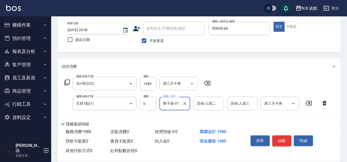
type input "詹子函-01"
click at [283, 139] on button "結帳" at bounding box center [281, 140] width 19 height 11
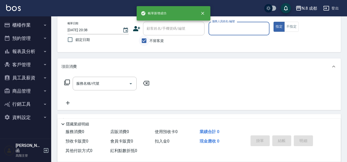
click at [149, 42] on input "不留客資" at bounding box center [144, 40] width 11 height 11
checkbox input "false"
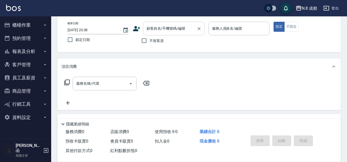
click at [155, 31] on input "顧客姓名/手機號碼/編號" at bounding box center [169, 28] width 49 height 9
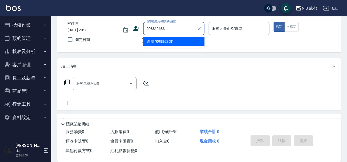
type input "0988626839"
drag, startPoint x: 179, startPoint y: 31, endPoint x: 116, endPoint y: 39, distance: 63.1
click at [116, 39] on div "帳單日期 2025/09/14 20:38 鎖定日期 顧客姓名/手機號碼/編號 0988626839 顧客姓名/手機號碼/編號 不留客資 服務人員姓名/編號 …" at bounding box center [198, 34] width 271 height 24
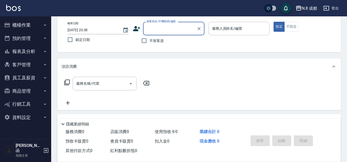
click at [140, 26] on icon at bounding box center [137, 29] width 8 height 8
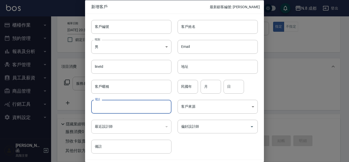
click at [121, 108] on input "電話" at bounding box center [131, 107] width 80 height 14
paste input "0988626839"
type input "0988626839"
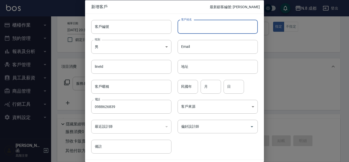
drag, startPoint x: 191, startPoint y: 31, endPoint x: 176, endPoint y: 94, distance: 64.7
click at [191, 31] on input "客戶姓名" at bounding box center [218, 27] width 80 height 14
type input "林??"
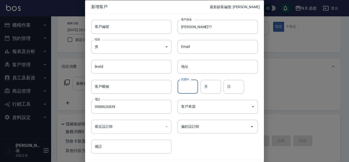
click at [190, 85] on input "民國年" at bounding box center [188, 86] width 20 height 14
type input "85"
click at [211, 88] on input "月" at bounding box center [211, 86] width 20 height 14
type input "07"
click at [241, 87] on input "日" at bounding box center [234, 86] width 20 height 14
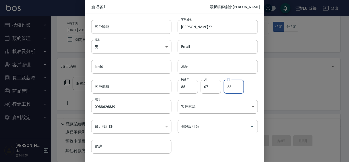
type input "22"
click at [210, 124] on input "偏好設計師" at bounding box center [214, 126] width 68 height 9
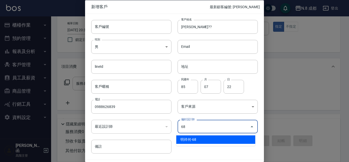
click at [209, 139] on li "明祥何-68" at bounding box center [215, 139] width 79 height 8
type input "明祥何"
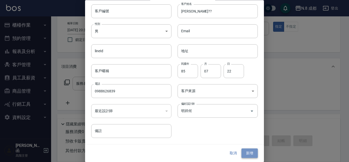
click at [250, 154] on button "新增" at bounding box center [250, 152] width 16 height 9
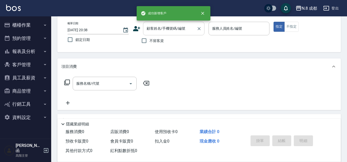
click at [179, 28] on input "顧客姓名/手機號碼/編號" at bounding box center [169, 28] width 49 height 9
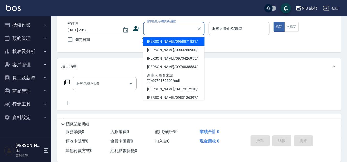
paste input "0988626839"
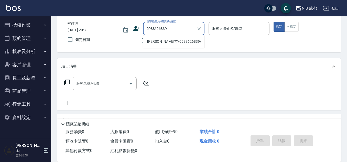
click at [171, 39] on li "林??/0988626839/" at bounding box center [173, 41] width 61 height 8
type input "林??/0988626839/"
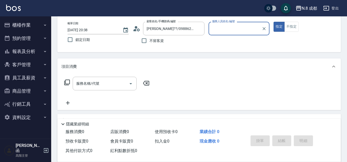
type input "明祥何-68"
click at [101, 87] on input "服務名稱/代號" at bounding box center [101, 83] width 52 height 9
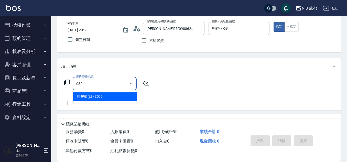
click at [107, 94] on span "熱塑燙(L) - 3000" at bounding box center [105, 96] width 64 height 8
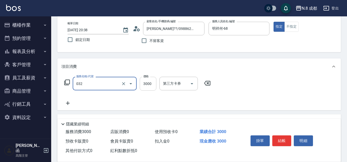
type input "熱塑燙(L)(032)"
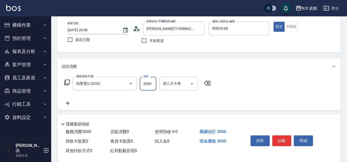
click at [151, 84] on input "3000" at bounding box center [148, 84] width 17 height 14
type input "2199"
click at [70, 104] on icon at bounding box center [67, 103] width 13 height 6
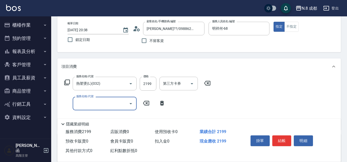
click at [82, 104] on input "服務名稱/代號" at bounding box center [101, 103] width 52 height 9
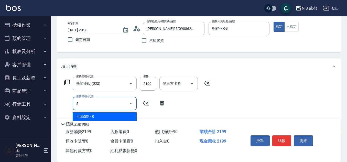
click at [87, 116] on span "互助5點 - 0" at bounding box center [105, 116] width 64 height 8
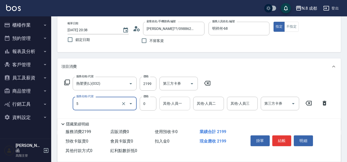
type input "互助5點(5)"
click at [172, 101] on input "其他-人員一" at bounding box center [175, 103] width 26 height 9
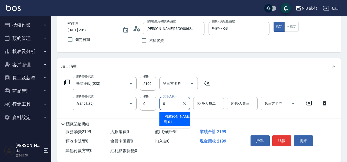
click at [178, 118] on span "詹子函 -01" at bounding box center [176, 119] width 27 height 11
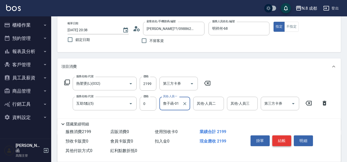
type input "詹子函-01"
click at [282, 137] on button "結帳" at bounding box center [281, 140] width 19 height 11
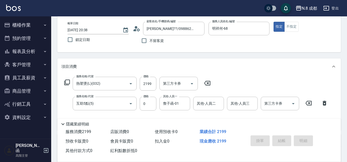
type input "2025/09/14 20:39"
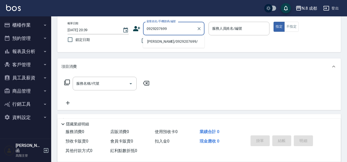
click at [165, 42] on li "廖穎萱/0929207699/" at bounding box center [173, 41] width 61 height 8
type input "廖穎萱/0929207699/"
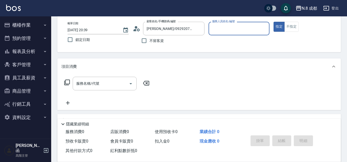
type input "明祥何-68"
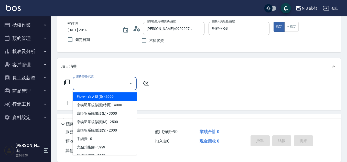
click at [102, 84] on input "服務名稱/代號" at bounding box center [101, 83] width 52 height 9
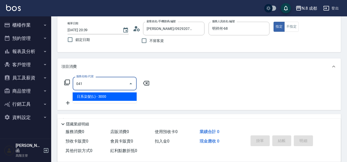
click at [110, 96] on span "日系染髮(L) - 3000" at bounding box center [105, 96] width 64 height 8
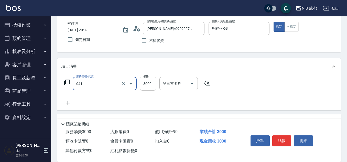
type input "日系染髮(L)(041)"
click at [154, 84] on input "3000" at bounding box center [148, 84] width 17 height 14
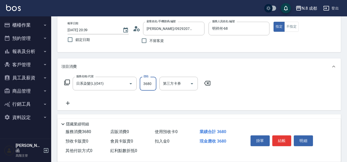
type input "3680"
click at [69, 105] on icon at bounding box center [67, 103] width 13 height 6
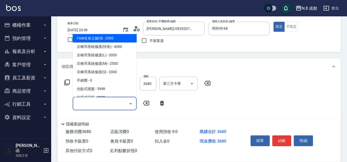
click at [100, 105] on input "服務名稱/代號" at bounding box center [101, 103] width 52 height 9
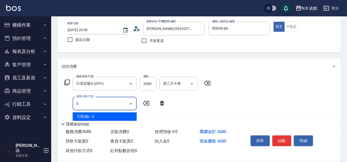
click at [98, 117] on span "互助5點 - 0" at bounding box center [105, 116] width 64 height 8
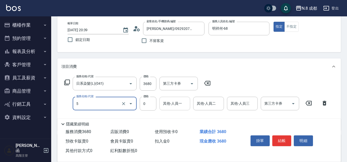
type input "互助5點(5)"
click at [171, 102] on input "其他-人員一" at bounding box center [175, 103] width 26 height 9
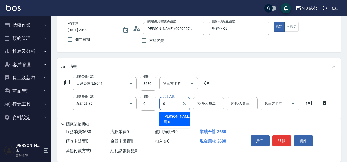
click at [178, 114] on span "詹子函 -01" at bounding box center [176, 119] width 27 height 11
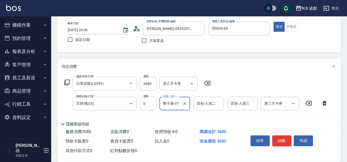
type input "詹子函-01"
click at [284, 135] on button "結帳" at bounding box center [281, 140] width 19 height 11
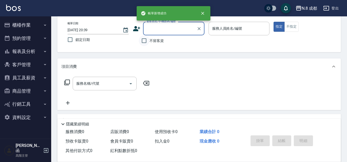
click at [147, 40] on input "不留客資" at bounding box center [144, 40] width 11 height 11
checkbox input "true"
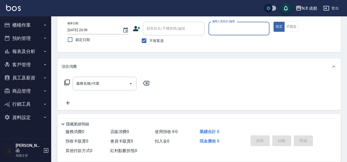
click at [241, 26] on input "服務人員姓名/編號" at bounding box center [239, 28] width 56 height 9
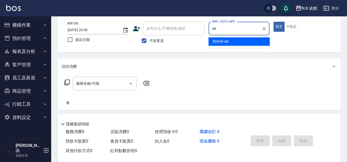
click at [224, 40] on span "明祥何 -68" at bounding box center [220, 41] width 16 height 5
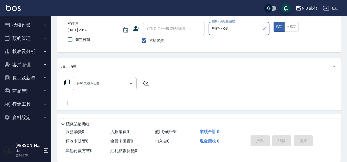
type input "明祥何-68"
click at [94, 88] on input "服務名稱/代號" at bounding box center [101, 83] width 52 height 9
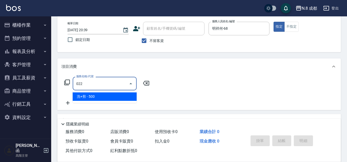
click at [96, 96] on span "洗+剪 - 500" at bounding box center [105, 96] width 64 height 8
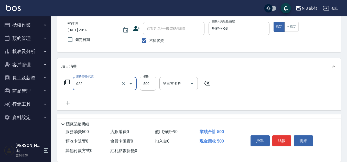
type input "洗+剪(022)"
click at [148, 84] on input "500" at bounding box center [148, 84] width 17 height 14
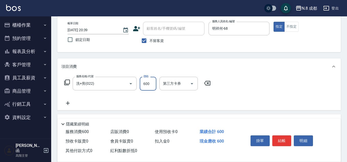
type input "600"
click at [70, 103] on icon at bounding box center [67, 103] width 13 height 6
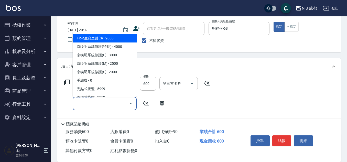
click at [85, 104] on input "服務名稱/代號" at bounding box center [101, 103] width 52 height 9
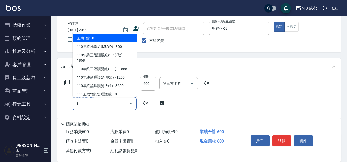
click at [99, 38] on span "互助1點 - 0" at bounding box center [105, 38] width 64 height 8
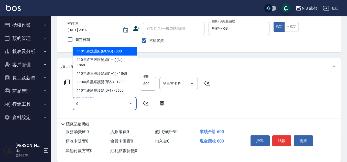
drag, startPoint x: 85, startPoint y: 107, endPoint x: 50, endPoint y: 109, distance: 34.9
click at [49, 109] on div "N.8 成都 登出 櫃檯作業 打帳單 帳單列表 掛單列表 座位開單 營業儀表板 現金收支登錄 高階收支登錄 材料自購登錄 每日結帳 排班表 現場電腦打卡 掃碼…" at bounding box center [173, 103] width 347 height 258
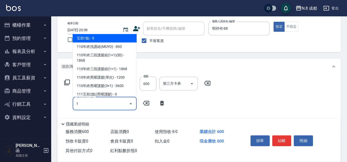
click at [111, 38] on span "互助1點 - 0" at bounding box center [105, 38] width 64 height 8
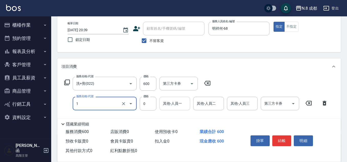
type input "互助1點(1)"
click at [176, 101] on div "其他-人員一 其他-人員一" at bounding box center [174, 104] width 31 height 14
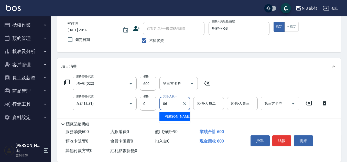
click at [178, 116] on span "[PERSON_NAME] -06" at bounding box center [179, 116] width 32 height 5
type input "[PERSON_NAME]-06"
click at [285, 137] on button "結帳" at bounding box center [281, 140] width 19 height 11
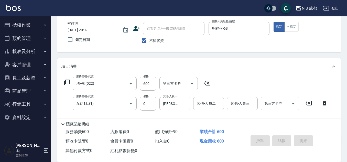
type input "2025/09/14 20:40"
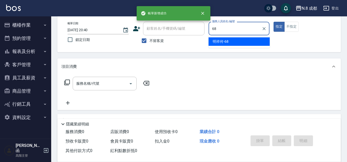
click at [226, 39] on span "明祥何 -68" at bounding box center [220, 41] width 16 height 5
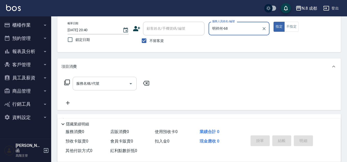
type input "明祥何-68"
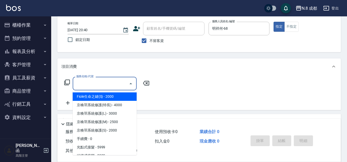
click at [90, 84] on input "服務名稱/代號" at bounding box center [101, 83] width 52 height 9
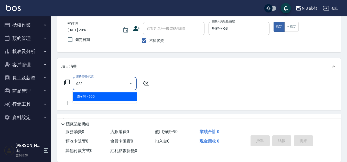
click at [90, 97] on span "洗+剪 - 500" at bounding box center [105, 96] width 64 height 8
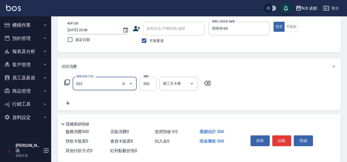
type input "洗+剪(022)"
click at [146, 83] on input "500" at bounding box center [148, 84] width 17 height 14
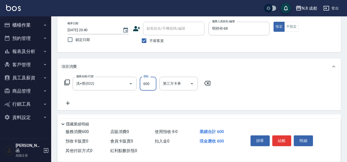
type input "600"
click at [72, 102] on icon at bounding box center [67, 103] width 13 height 6
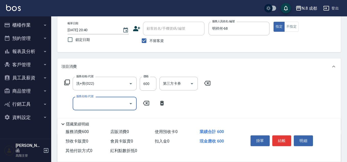
click at [80, 104] on input "服務名稱/代號" at bounding box center [101, 103] width 52 height 9
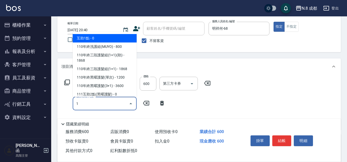
click at [108, 37] on span "互助1點 - 0" at bounding box center [105, 38] width 64 height 8
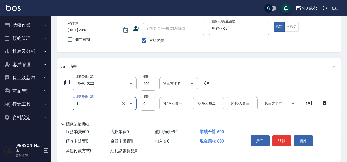
click at [168, 98] on div "其他-人員一" at bounding box center [174, 104] width 31 height 14
type input "互助1點(1)"
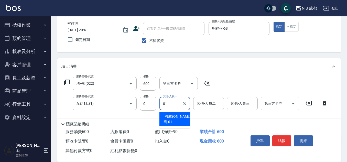
click at [174, 114] on span "詹子函 -01" at bounding box center [176, 119] width 27 height 11
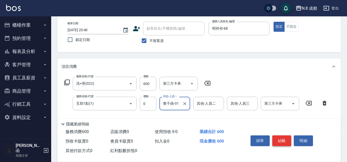
type input "詹子函-01"
click at [289, 140] on button "結帳" at bounding box center [281, 140] width 19 height 11
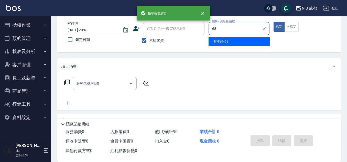
click at [219, 35] on ul "明祥何 -68" at bounding box center [238, 41] width 61 height 13
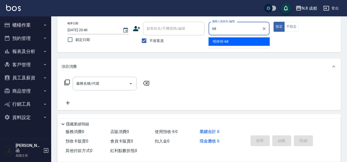
click at [218, 42] on span "明祥何 -68" at bounding box center [220, 41] width 16 height 5
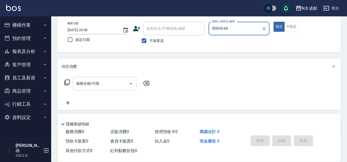
type input "明祥何-68"
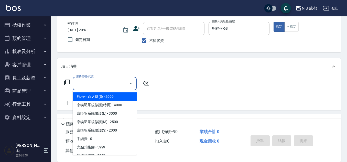
click at [99, 83] on input "服務名稱/代號" at bounding box center [101, 83] width 52 height 9
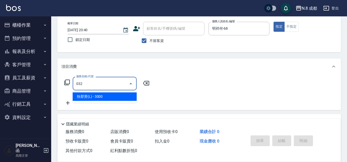
click at [104, 95] on span "熱塑燙(L) - 3000" at bounding box center [105, 96] width 64 height 8
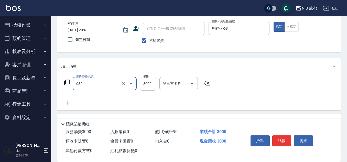
type input "熱塑燙(L)(032)"
click at [146, 87] on input "3000" at bounding box center [148, 84] width 17 height 14
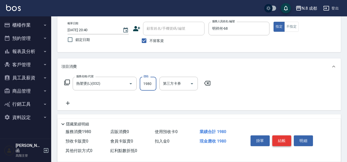
type input "1980"
click at [285, 137] on button "結帳" at bounding box center [281, 140] width 19 height 11
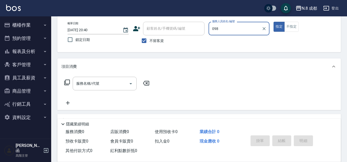
type input "098"
click at [150, 41] on span "不留客資" at bounding box center [156, 40] width 14 height 5
click at [149, 41] on input "不留客資" at bounding box center [144, 40] width 11 height 11
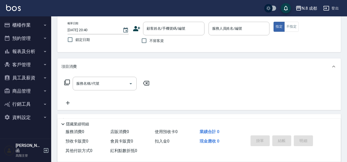
click at [156, 36] on label "不留客資" at bounding box center [151, 40] width 25 height 11
click at [149, 36] on input "不留客資" at bounding box center [144, 40] width 11 height 11
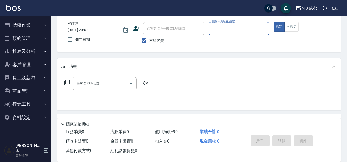
click at [156, 36] on label "不留客資" at bounding box center [151, 40] width 25 height 11
click at [149, 36] on input "不留客資" at bounding box center [144, 40] width 11 height 11
checkbox input "false"
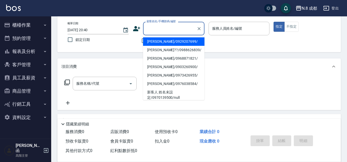
click at [162, 30] on input "顧客姓名/手機號碼/編號" at bounding box center [169, 28] width 49 height 9
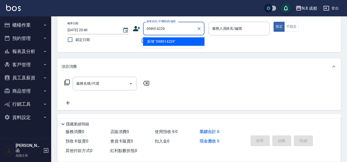
type input "0989142290"
drag, startPoint x: 172, startPoint y: 30, endPoint x: 123, endPoint y: 29, distance: 49.1
click at [123, 29] on div "帳單日期 2025/09/14 20:40 鎖定日期 顧客姓名/手機號碼/編號 0989142290 顧客姓名/手機號碼/編號 不留客資 服務人員姓名/編號 …" at bounding box center [198, 34] width 271 height 24
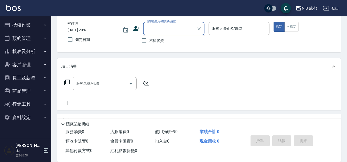
click at [137, 31] on icon at bounding box center [137, 29] width 8 height 8
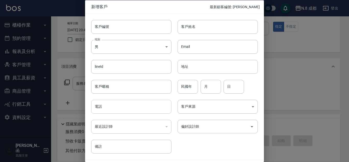
click at [116, 105] on input "電話" at bounding box center [131, 107] width 80 height 14
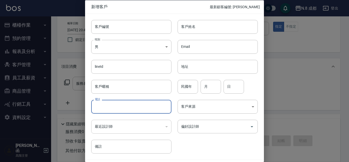
paste input "0989142290"
type input "0989142290"
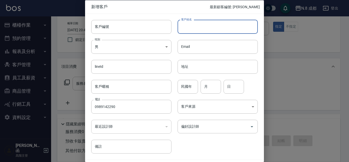
drag, startPoint x: 217, startPoint y: 25, endPoint x: 217, endPoint y: 32, distance: 7.2
click at [217, 25] on input "客戶姓名" at bounding box center [218, 27] width 80 height 14
type input "陳慰慈"
click at [212, 87] on input "月" at bounding box center [211, 86] width 20 height 14
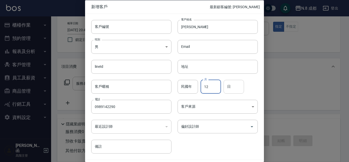
type input "12"
click at [238, 89] on input "日" at bounding box center [234, 86] width 20 height 14
type input "20"
click at [209, 127] on input "偏好設計師" at bounding box center [214, 126] width 68 height 9
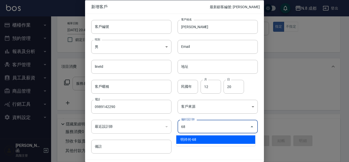
click at [198, 142] on li "明祥何-68" at bounding box center [215, 139] width 79 height 8
type input "明祥何"
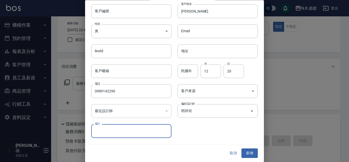
click at [242, 149] on button "新增" at bounding box center [250, 152] width 16 height 9
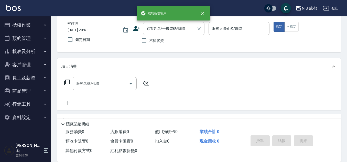
click at [171, 27] on input "顧客姓名/手機號碼/編號" at bounding box center [169, 28] width 49 height 9
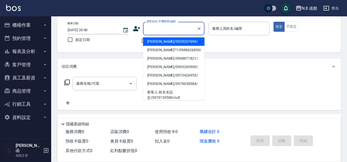
paste input "0989142290"
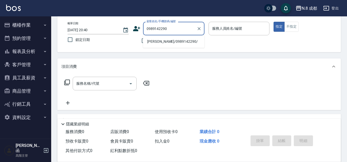
click at [165, 40] on li "陳慰慈/0989142290/" at bounding box center [173, 41] width 61 height 8
type input "陳慰慈/0989142290/"
type input "明祥何-68"
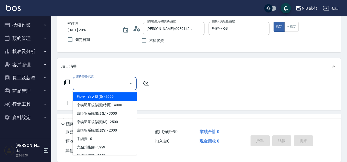
click at [99, 83] on input "服務名稱/代號" at bounding box center [101, 83] width 52 height 9
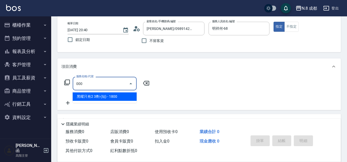
click at [104, 93] on span "黑曜只有2 3劑-(短) - 1800" at bounding box center [105, 96] width 64 height 8
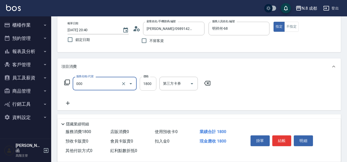
type input "黑曜只有2 3劑-(短)(000)"
click at [151, 83] on input "1800" at bounding box center [148, 84] width 17 height 14
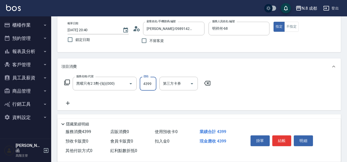
type input "4399"
click at [66, 102] on icon at bounding box center [67, 103] width 13 height 6
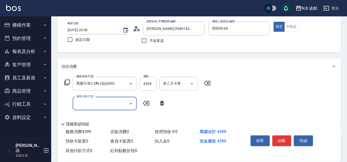
click at [104, 105] on input "服務名稱/代號" at bounding box center [101, 103] width 52 height 9
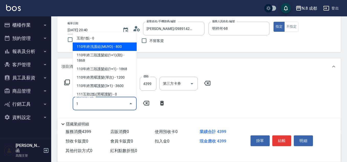
click at [104, 37] on span "互助1點 - 0" at bounding box center [105, 38] width 64 height 8
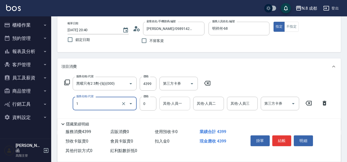
type input "互助1點(1)"
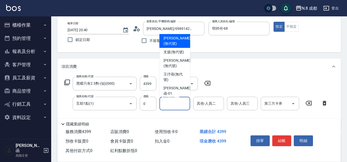
click at [169, 104] on input "其他-人員一" at bounding box center [175, 103] width 26 height 9
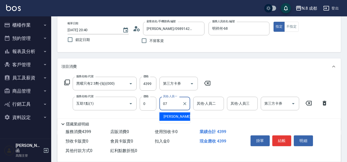
click at [173, 116] on span "林晏綾 -07" at bounding box center [179, 116] width 32 height 5
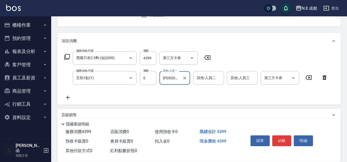
type input "[PERSON_NAME]-07"
click at [73, 97] on icon at bounding box center [67, 97] width 13 height 6
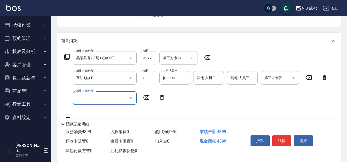
click at [87, 96] on input "服務名稱/代號" at bounding box center [101, 97] width 52 height 9
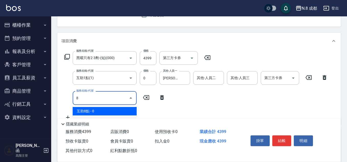
click at [99, 106] on ul "互助8點 - 0" at bounding box center [105, 111] width 64 height 13
click at [106, 109] on span "互助8點 - 0" at bounding box center [105, 111] width 64 height 8
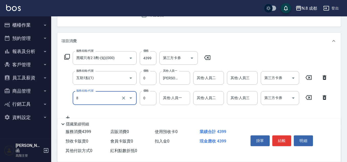
type input "互助8點(8)"
click at [180, 94] on input "其他-人員一" at bounding box center [175, 97] width 26 height 9
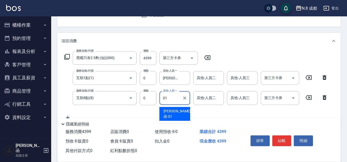
click at [174, 110] on span "詹子函 -01" at bounding box center [176, 113] width 27 height 11
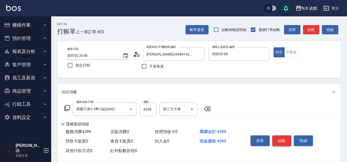
type input "詹子函-01"
click at [285, 138] on button "結帳" at bounding box center [281, 140] width 19 height 11
type input "2025/09/14 20:41"
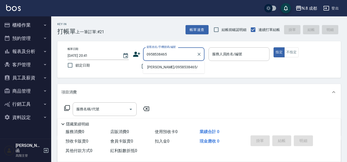
click at [171, 64] on li "徐采言/0958538465/" at bounding box center [173, 67] width 61 height 8
type input "徐采言/0958538465/"
type input "張芷瑜-12"
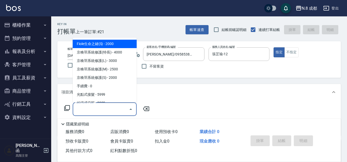
click at [104, 106] on input "服務名稱/代號" at bounding box center [101, 109] width 52 height 9
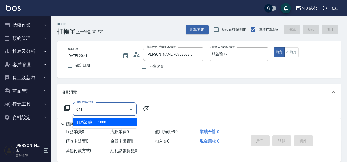
click at [106, 122] on span "日系染髮(L) - 3000" at bounding box center [105, 122] width 64 height 8
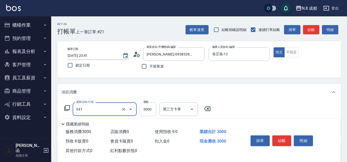
type input "日系染髮(L)(041)"
click at [151, 109] on input "3000" at bounding box center [148, 109] width 17 height 14
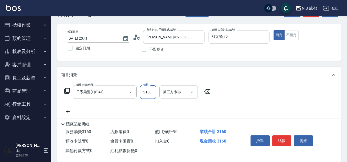
scroll to position [51, 0]
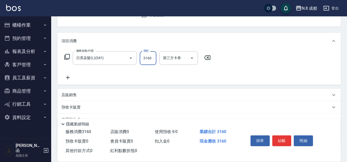
type input "3160"
click at [72, 76] on icon at bounding box center [67, 77] width 13 height 6
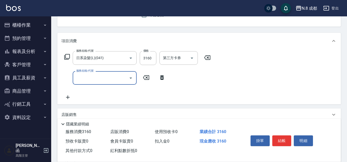
click at [85, 77] on input "服務名稱/代號" at bounding box center [101, 77] width 52 height 9
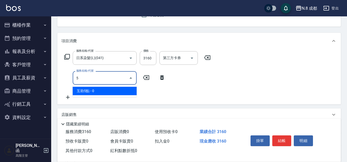
click at [85, 89] on span "互助5點 - 0" at bounding box center [105, 91] width 64 height 8
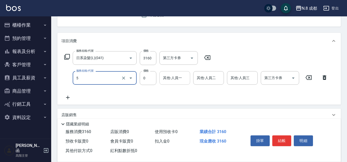
type input "互助5點(5)"
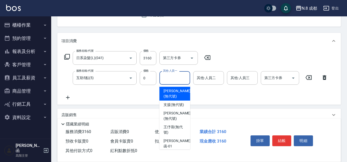
click at [167, 80] on input "其他-人員一" at bounding box center [175, 77] width 26 height 9
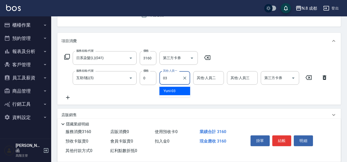
click at [176, 91] on div "Yuni -03" at bounding box center [174, 91] width 31 height 8
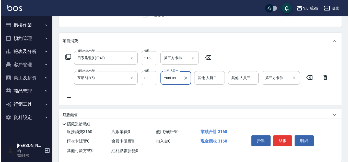
scroll to position [0, 0]
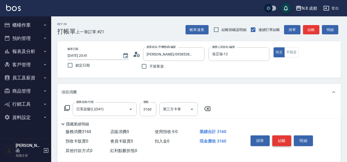
type input "Yuni-03"
click at [286, 140] on button "結帳" at bounding box center [281, 140] width 19 height 11
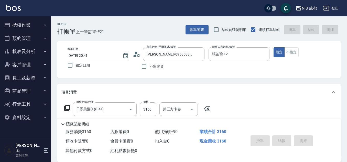
type input "2025/09/14 20:42"
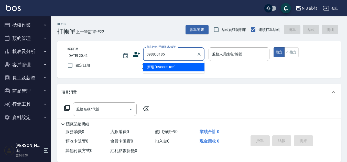
type input "0988031852"
drag, startPoint x: 139, startPoint y: 55, endPoint x: 127, endPoint y: 55, distance: 11.5
click at [127, 55] on div "帳單日期 2025/09/14 20:42 鎖定日期 顧客姓名/手機號碼/編號 0988031852 顧客姓名/手機號碼/編號 不留客資 服務人員姓名/編號 …" at bounding box center [198, 59] width 271 height 24
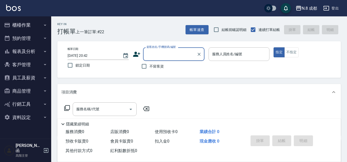
click at [137, 54] on icon at bounding box center [137, 54] width 8 height 8
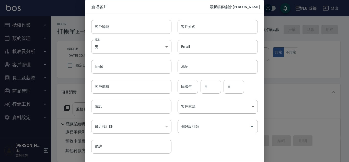
click at [129, 103] on input "電話" at bounding box center [131, 107] width 80 height 14
paste input "0988031852"
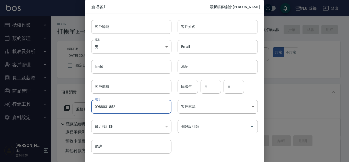
type input "0988031852"
click at [199, 27] on input "客戶姓名" at bounding box center [218, 27] width 80 height 14
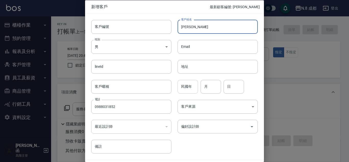
type input "林卉瑩"
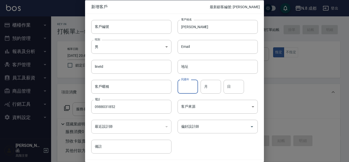
click at [189, 87] on input "民國年" at bounding box center [188, 86] width 20 height 14
type input "88"
click at [210, 87] on input "月" at bounding box center [211, 86] width 20 height 14
type input "08"
click at [227, 87] on input "日" at bounding box center [234, 86] width 20 height 14
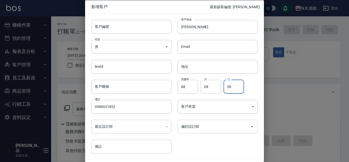
type input "08"
click at [202, 128] on input "偏好設計師" at bounding box center [214, 126] width 68 height 9
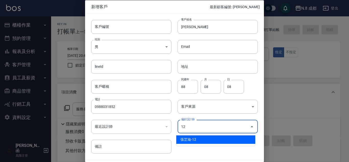
click at [199, 142] on li "張芷瑜-12" at bounding box center [215, 139] width 79 height 8
type input "張芷瑜"
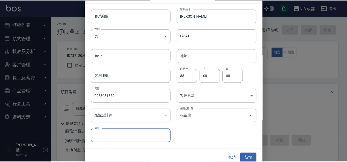
scroll to position [15, 0]
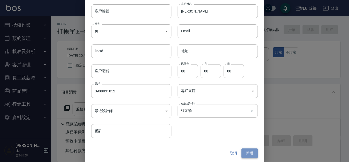
click at [248, 153] on button "新增" at bounding box center [250, 152] width 16 height 9
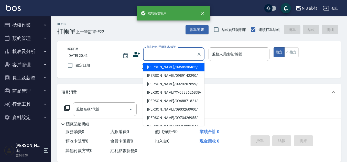
click at [162, 57] on input "顧客姓名/手機號碼/編號" at bounding box center [169, 54] width 49 height 9
paste input "0988031852"
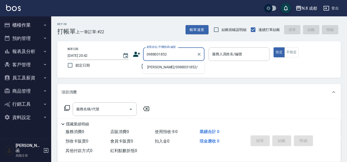
click at [154, 67] on li "林卉瑩/0988031852/" at bounding box center [173, 67] width 61 height 8
type input "林卉瑩/0988031852/"
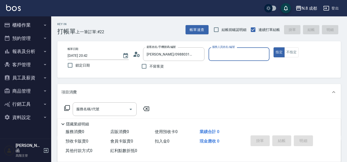
type input "張芷瑜-12"
click at [98, 108] on input "服務名稱/代號" at bounding box center [101, 109] width 52 height 9
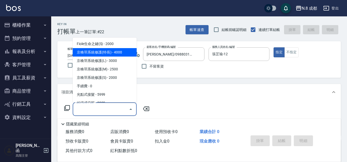
click at [118, 53] on span "京喚羽系統修護(特長) - 4000" at bounding box center [105, 52] width 64 height 8
type input "京喚羽系統修護(特長)"
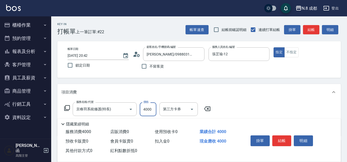
click at [148, 111] on input "4000" at bounding box center [148, 109] width 17 height 14
type input "4000"
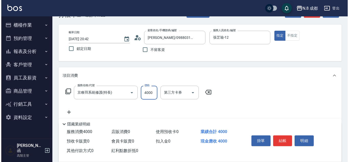
scroll to position [26, 0]
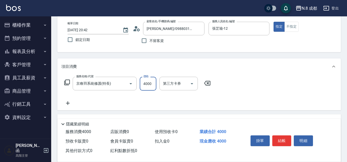
click at [67, 105] on icon at bounding box center [67, 103] width 13 height 6
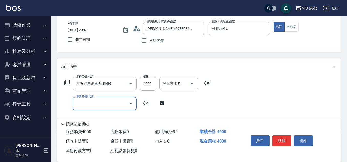
drag, startPoint x: 67, startPoint y: 105, endPoint x: 87, endPoint y: 103, distance: 20.0
click at [87, 103] on input "服務名稱/代號" at bounding box center [101, 103] width 52 height 9
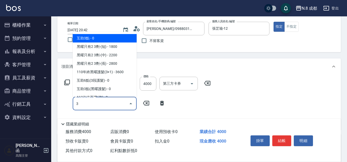
click at [111, 40] on span "互助3點 - 0" at bounding box center [105, 38] width 64 height 8
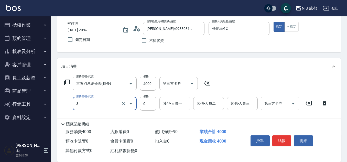
type input "互助3點(3)"
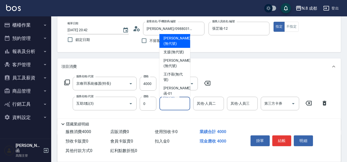
click at [170, 104] on input "其他-人員一" at bounding box center [175, 103] width 26 height 9
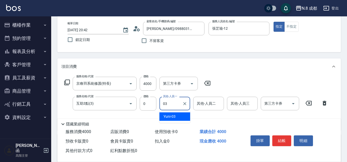
click at [178, 116] on div "Yuni -03" at bounding box center [174, 116] width 31 height 8
type input "Yuni-03"
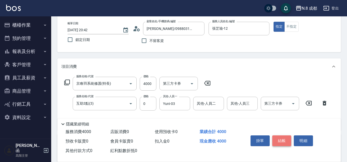
click at [282, 139] on button "結帳" at bounding box center [281, 140] width 19 height 11
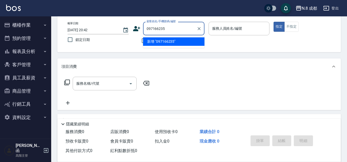
type input "0971662353"
drag, startPoint x: 178, startPoint y: 29, endPoint x: 121, endPoint y: 23, distance: 57.0
click at [121, 23] on div "帳單日期 2025/09/14 20:42 鎖定日期 顧客姓名/手機號碼/編號 0971662353 顧客姓名/手機號碼/編號 不留客資 服務人員姓名/編號 …" at bounding box center [198, 34] width 271 height 24
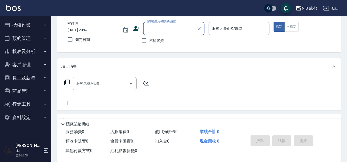
click at [140, 28] on icon at bounding box center [137, 29] width 8 height 8
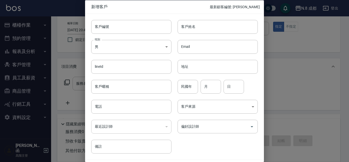
click at [114, 113] on div "最近設計師 ​ 最近設計師" at bounding box center [128, 123] width 86 height 20
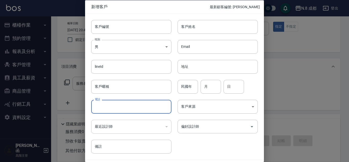
click at [114, 109] on input "電話" at bounding box center [131, 107] width 80 height 14
paste input "0971662353"
type input "0971662353"
click at [208, 25] on input "客戶姓名" at bounding box center [218, 27] width 80 height 14
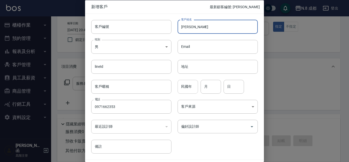
type input "黃榆斐"
drag, startPoint x: 192, startPoint y: 84, endPoint x: 189, endPoint y: 75, distance: 10.2
click at [192, 84] on input "民國年" at bounding box center [188, 86] width 20 height 14
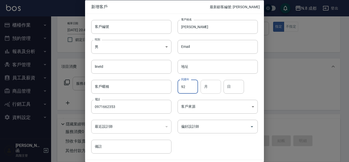
type input "92"
click at [213, 85] on input "月" at bounding box center [211, 86] width 20 height 14
type input "05"
click at [231, 87] on input "日" at bounding box center [234, 86] width 20 height 14
type input "11"
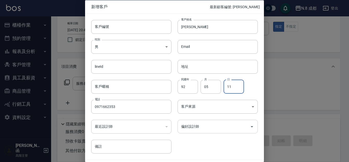
click at [201, 125] on input "偏好設計師" at bounding box center [214, 126] width 68 height 9
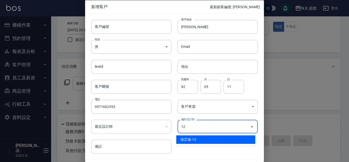
click at [200, 137] on li "張芷瑜-12" at bounding box center [215, 139] width 79 height 8
type input "張芷瑜"
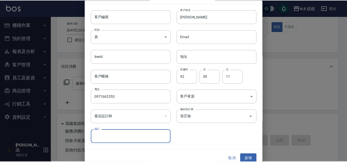
scroll to position [15, 0]
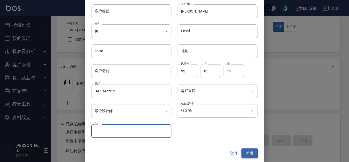
click at [247, 151] on button "新增" at bounding box center [250, 152] width 16 height 9
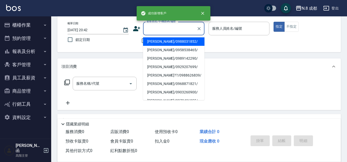
click at [171, 31] on input "顧客姓名/手機號碼/編號" at bounding box center [169, 28] width 49 height 9
paste input "0971662353"
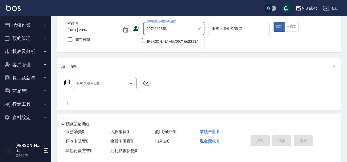
click at [161, 43] on li "黃榆斐/0971662353/" at bounding box center [173, 41] width 61 height 8
type input "黃榆斐/0971662353/"
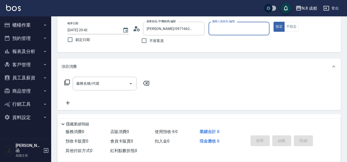
type input "張芷瑜-12"
click at [102, 87] on input "服務名稱/代號" at bounding box center [101, 83] width 52 height 9
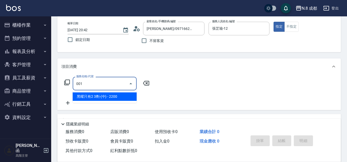
drag, startPoint x: 119, startPoint y: 97, endPoint x: 124, endPoint y: 95, distance: 4.5
click at [119, 97] on span "黑曜只有2 3劑-(中) - 2200" at bounding box center [105, 96] width 64 height 8
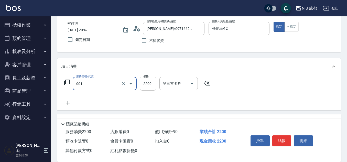
type input "黑曜只有2 3劑-(中)(001)"
click at [149, 82] on input "2200" at bounding box center [148, 84] width 17 height 14
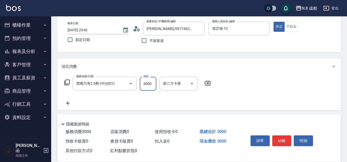
type input "3000"
click at [66, 103] on icon at bounding box center [67, 103] width 13 height 6
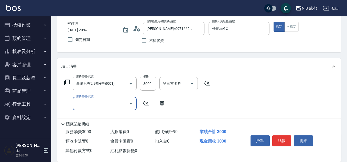
click at [87, 101] on input "服務名稱/代號" at bounding box center [101, 103] width 52 height 9
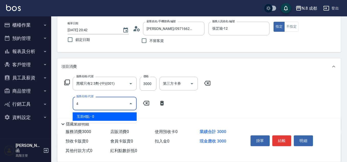
click at [96, 114] on span "互助4點 - 0" at bounding box center [105, 116] width 64 height 8
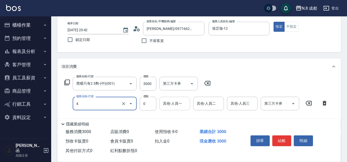
type input "互助4點(4)"
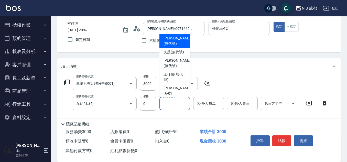
click at [170, 105] on input "其他-人員一" at bounding box center [175, 103] width 26 height 9
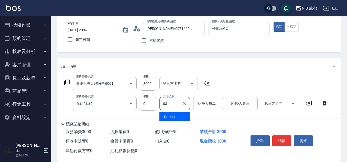
click at [182, 115] on div "Yuni -03" at bounding box center [174, 116] width 31 height 8
type input "Yuni-03"
click at [284, 136] on button "結帳" at bounding box center [281, 140] width 19 height 11
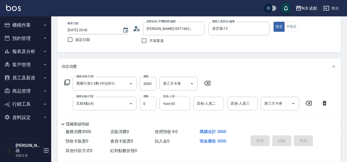
type input "2025/09/14 20:43"
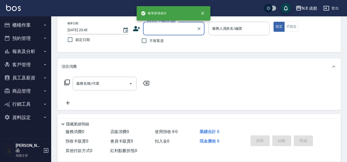
click at [27, 23] on button "櫃檯作業" at bounding box center [25, 24] width 47 height 13
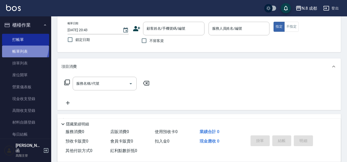
click at [15, 46] on link "帳單列表" at bounding box center [25, 51] width 47 height 12
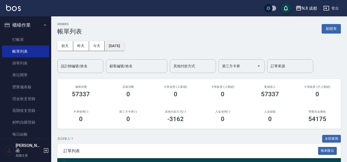
click at [119, 48] on button "[DATE]" at bounding box center [114, 45] width 19 height 9
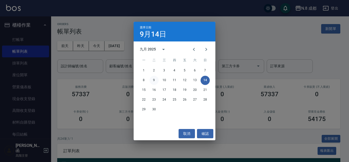
click at [156, 81] on button "9" at bounding box center [154, 80] width 9 height 9
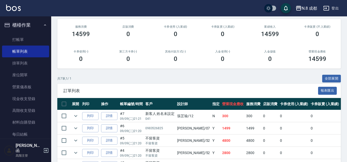
scroll to position [118, 0]
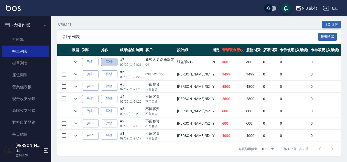
click at [110, 58] on link "詳情" at bounding box center [109, 62] width 16 height 8
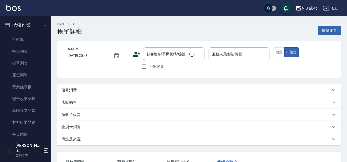
type input "2025/09/09 21:21"
type input "張芷瑜-12"
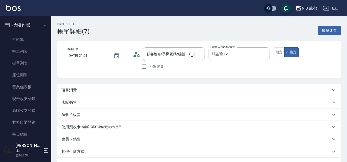
type input "新客人 姓名未設定/041/null"
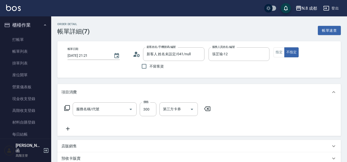
type input "洗髮(011)"
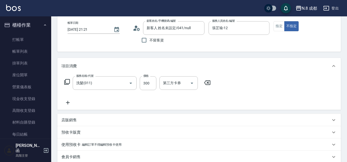
scroll to position [51, 0]
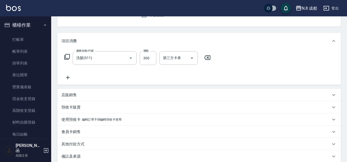
click at [70, 79] on icon at bounding box center [67, 77] width 13 height 6
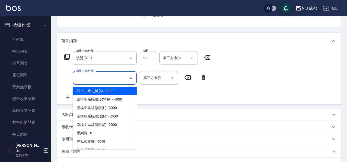
click at [80, 79] on input "服務名稱/代號" at bounding box center [101, 77] width 52 height 9
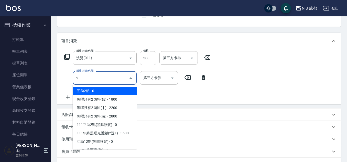
click at [94, 88] on span "互助2點 - 0" at bounding box center [105, 91] width 64 height 8
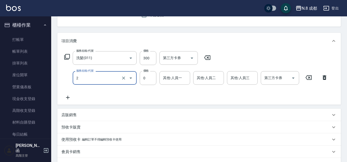
type input "互助2點(2)"
click at [170, 75] on div "其他-人員一 其他-人員一" at bounding box center [174, 78] width 31 height 14
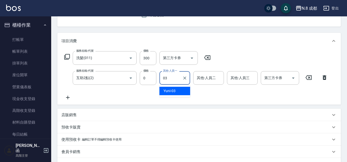
click at [175, 86] on ul "Yuni -03" at bounding box center [174, 91] width 31 height 13
click at [175, 89] on span "Yuni -03" at bounding box center [169, 90] width 12 height 5
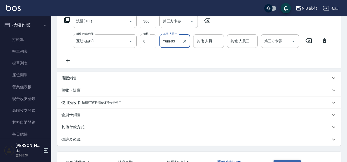
scroll to position [127, 0]
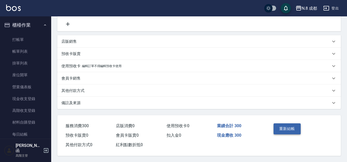
type input "Yuni-03"
click at [286, 125] on button "重新結帳" at bounding box center [286, 128] width 27 height 11
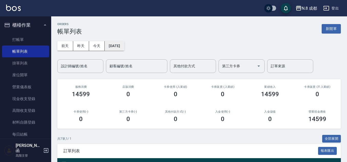
click at [124, 48] on button "[DATE]" at bounding box center [114, 45] width 19 height 9
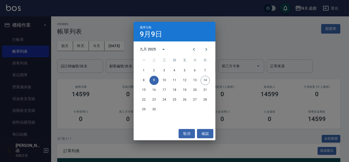
click at [121, 29] on div "選擇日期 9月9日 九月 2025 一 二 三 四 五 六 日 1 2 3 4 5 6 7 8 9 10 11 12 13 14 15 16 17 18 19…" at bounding box center [174, 81] width 349 height 162
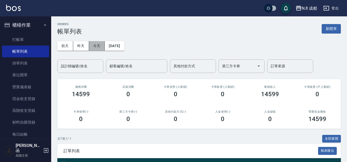
click at [94, 43] on button "今天" at bounding box center [97, 45] width 16 height 9
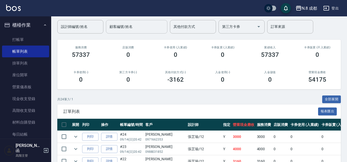
scroll to position [128, 0]
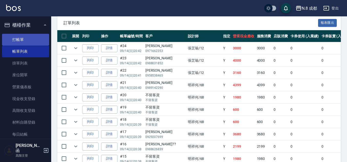
click at [21, 38] on link "打帳單" at bounding box center [25, 40] width 47 height 12
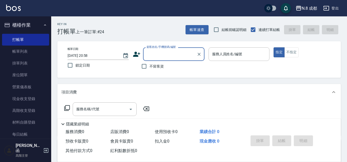
click at [157, 64] on span "不留客資" at bounding box center [156, 66] width 14 height 5
click at [149, 63] on input "不留客資" at bounding box center [144, 66] width 11 height 11
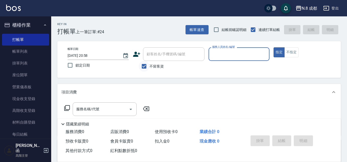
drag, startPoint x: 146, startPoint y: 68, endPoint x: 150, endPoint y: 64, distance: 5.2
click at [146, 67] on input "不留客資" at bounding box center [144, 66] width 11 height 11
checkbox input "false"
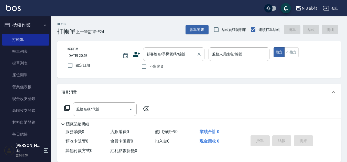
click at [158, 52] on div "顧客姓名/手機號碼/編號 顧客姓名/手機號碼/編號" at bounding box center [173, 54] width 61 height 14
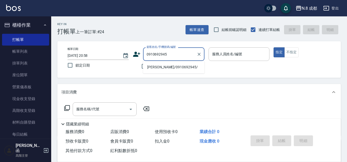
click at [172, 66] on li "angela/0910692945/" at bounding box center [173, 67] width 61 height 8
type input "angela/0910692945/"
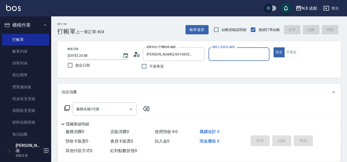
type input "黃建皓-09"
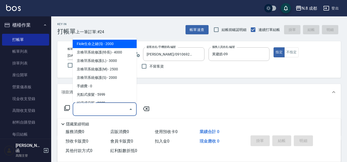
click at [110, 109] on input "服務名稱/代號" at bounding box center [101, 109] width 52 height 9
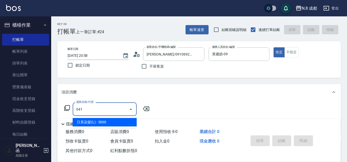
drag, startPoint x: 102, startPoint y: 120, endPoint x: 138, endPoint y: 118, distance: 35.6
click at [103, 120] on span "日系染髮(L) - 3000" at bounding box center [105, 122] width 64 height 8
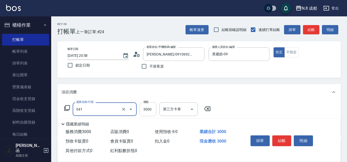
type input "日系染髮(L)(041)"
click at [151, 112] on input "3000" at bounding box center [148, 109] width 17 height 14
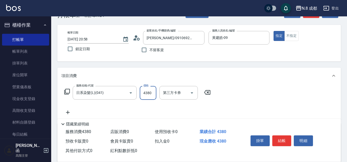
scroll to position [26, 0]
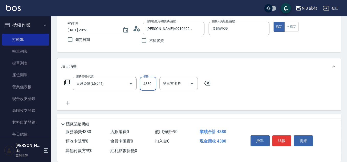
type input "4380"
click at [68, 102] on icon at bounding box center [67, 103] width 13 height 6
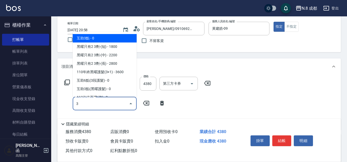
click at [94, 39] on span "互助3點 - 0" at bounding box center [105, 38] width 64 height 8
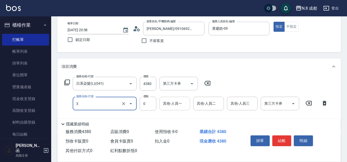
type input "互助3點(3)"
click at [174, 106] on input "其他-人員一" at bounding box center [175, 103] width 26 height 9
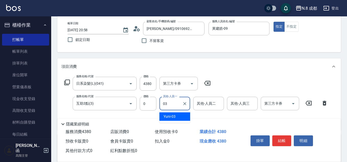
click at [174, 117] on span "Yuni -03" at bounding box center [169, 116] width 12 height 5
type input "Yuni-03"
click at [284, 137] on button "結帳" at bounding box center [281, 140] width 19 height 11
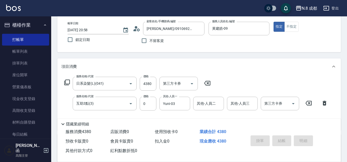
type input "2025/09/14 20:59"
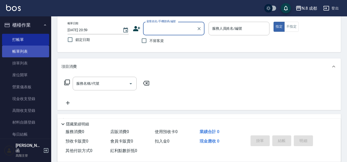
click at [41, 51] on link "帳單列表" at bounding box center [25, 51] width 47 height 12
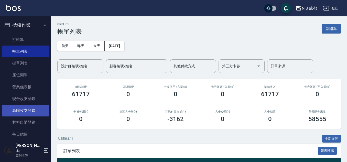
click at [33, 110] on link "高階收支登錄" at bounding box center [25, 111] width 47 height 12
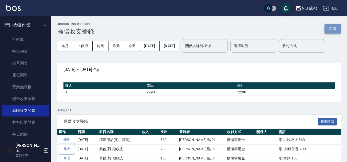
click at [330, 30] on button "新增" at bounding box center [332, 28] width 16 height 9
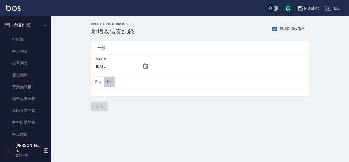
click at [112, 84] on button "支出" at bounding box center [110, 81] width 12 height 10
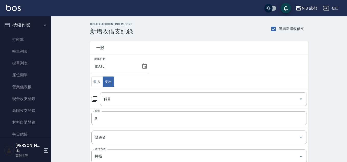
click at [127, 99] on input "科目" at bounding box center [199, 99] width 194 height 9
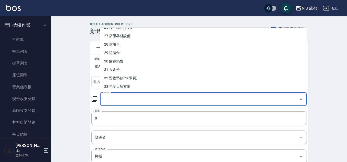
scroll to position [200, 0]
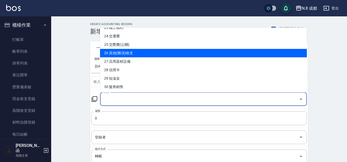
click at [127, 53] on li "26 其他(雜項)收支" at bounding box center [203, 53] width 206 height 8
type input "26 其他(雜項)收支"
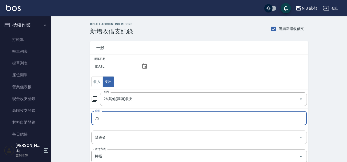
type input "75"
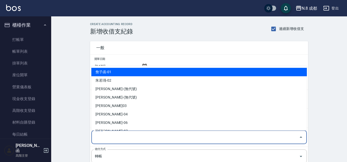
click at [115, 138] on input "登錄者" at bounding box center [195, 137] width 203 height 9
click at [123, 75] on li "詹子函-01" at bounding box center [198, 72] width 215 height 8
type input "詹子函-01"
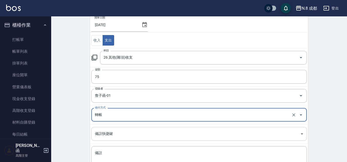
scroll to position [82, 0]
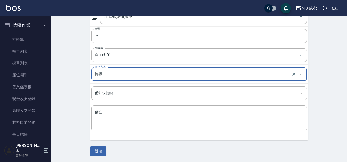
click at [122, 74] on input "轉帳" at bounding box center [192, 74] width 196 height 9
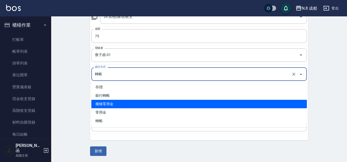
click at [117, 101] on li "櫃檯零用金" at bounding box center [198, 104] width 215 height 8
type input "櫃檯零用金"
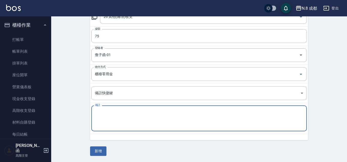
click at [114, 117] on textarea "備註" at bounding box center [199, 118] width 208 height 17
click at [101, 152] on button "新增" at bounding box center [98, 150] width 16 height 9
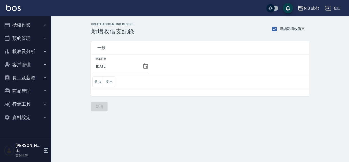
click at [17, 25] on button "櫃檯作業" at bounding box center [25, 24] width 47 height 13
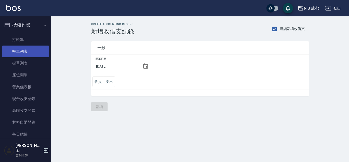
click at [29, 50] on link "帳單列表" at bounding box center [25, 51] width 47 height 12
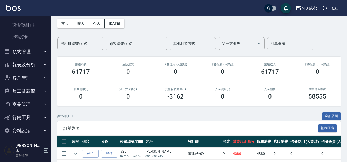
scroll to position [77, 0]
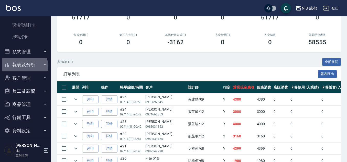
click at [24, 66] on button "報表及分析" at bounding box center [25, 64] width 47 height 13
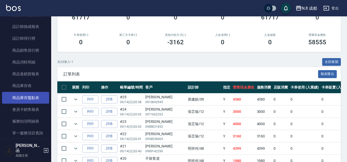
scroll to position [414, 0]
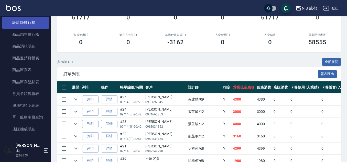
click at [24, 24] on link "設計師排行榜" at bounding box center [25, 23] width 47 height 12
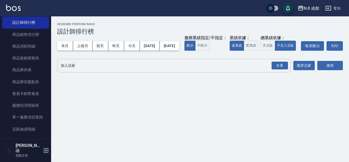
click at [80, 70] on input "加入店家" at bounding box center [170, 65] width 221 height 9
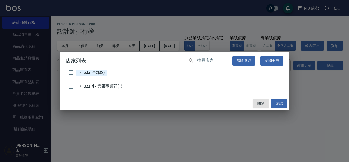
click at [93, 72] on span "全部(2)" at bounding box center [94, 73] width 21 height 6
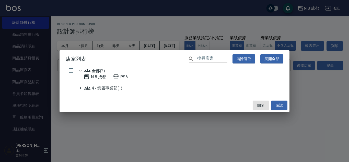
click at [92, 74] on 成都 "N.8 成都" at bounding box center [95, 77] width 23 height 6
click at [280, 106] on button "確認" at bounding box center [279, 104] width 16 height 9
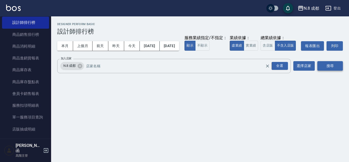
click at [333, 71] on button "搜尋" at bounding box center [330, 65] width 26 height 9
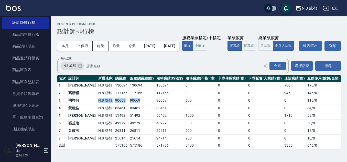
drag, startPoint x: 80, startPoint y: 108, endPoint x: 138, endPoint y: 109, distance: 58.5
click at [138, 104] on tr "3 明祥何 N.8 成都 90669 90669 90069 600 0 0 0 115 / 0" at bounding box center [198, 101] width 283 height 8
click at [91, 9] on div "N.8 成都 登出" at bounding box center [173, 8] width 347 height 16
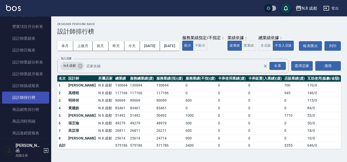
scroll to position [337, 0]
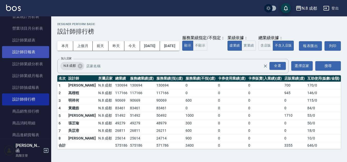
click at [30, 56] on link "設計師日報表" at bounding box center [25, 52] width 47 height 12
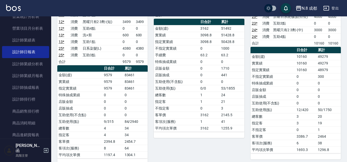
scroll to position [51, 0]
